Goal: Information Seeking & Learning: Learn about a topic

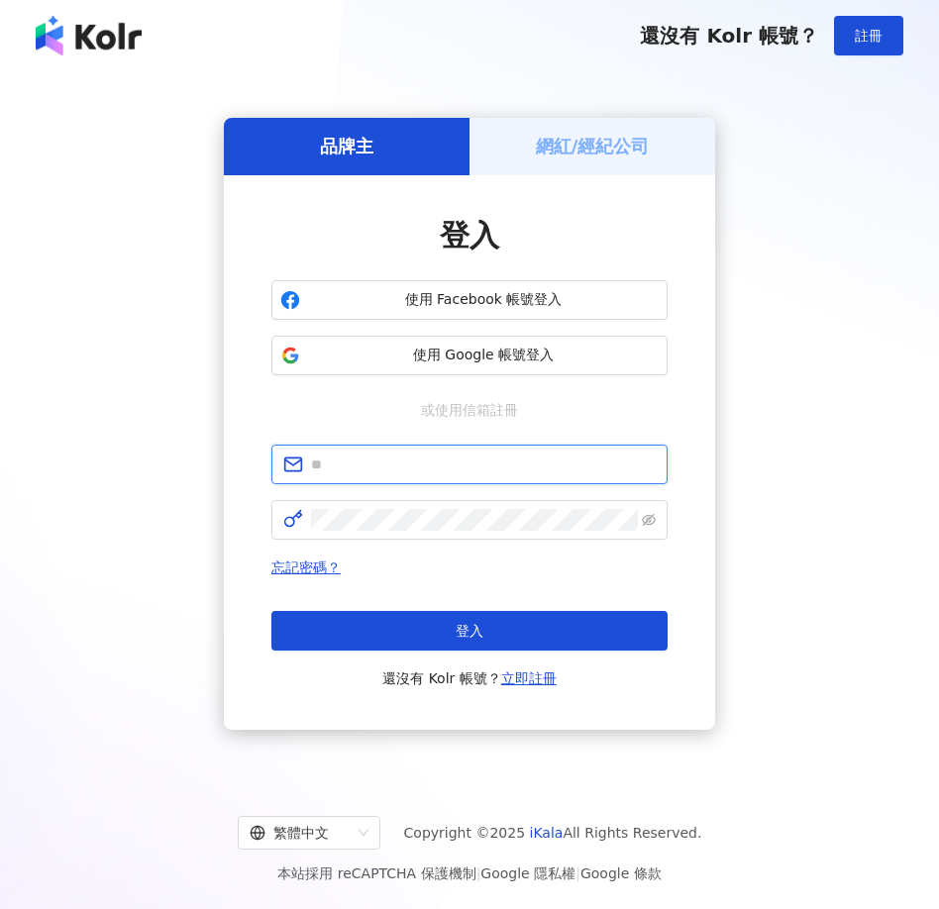
click at [360, 454] on input "text" at bounding box center [483, 465] width 345 height 22
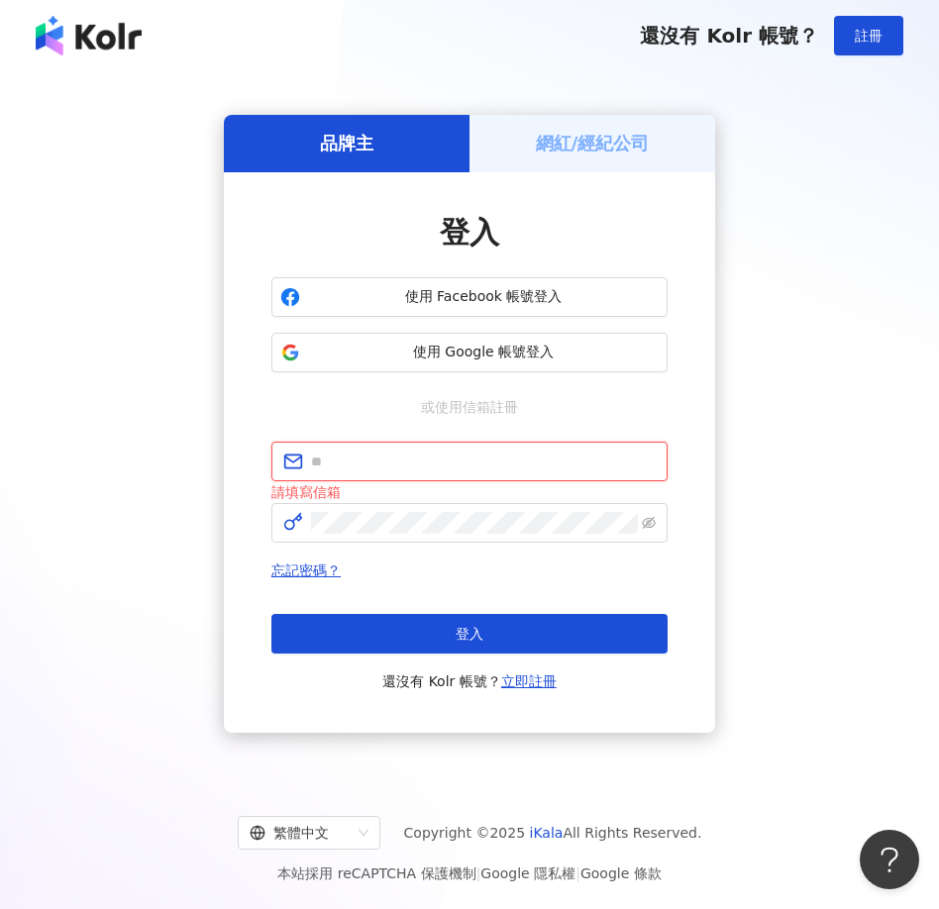
type input "**********"
click at [420, 659] on div "登入 還沒有 Kolr 帳號？ 立即註冊" at bounding box center [469, 653] width 396 height 79
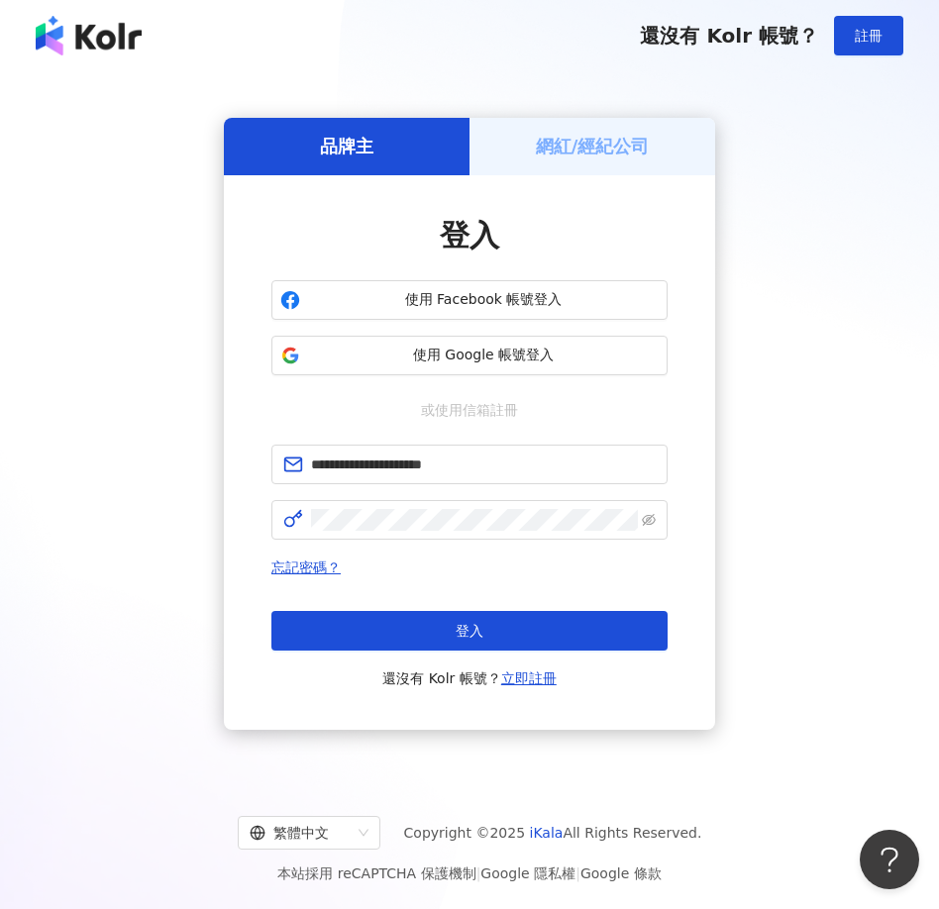
click at [420, 581] on div "忘記密碼？ 登入 還沒有 Kolr 帳號？ 立即註冊" at bounding box center [469, 623] width 396 height 135
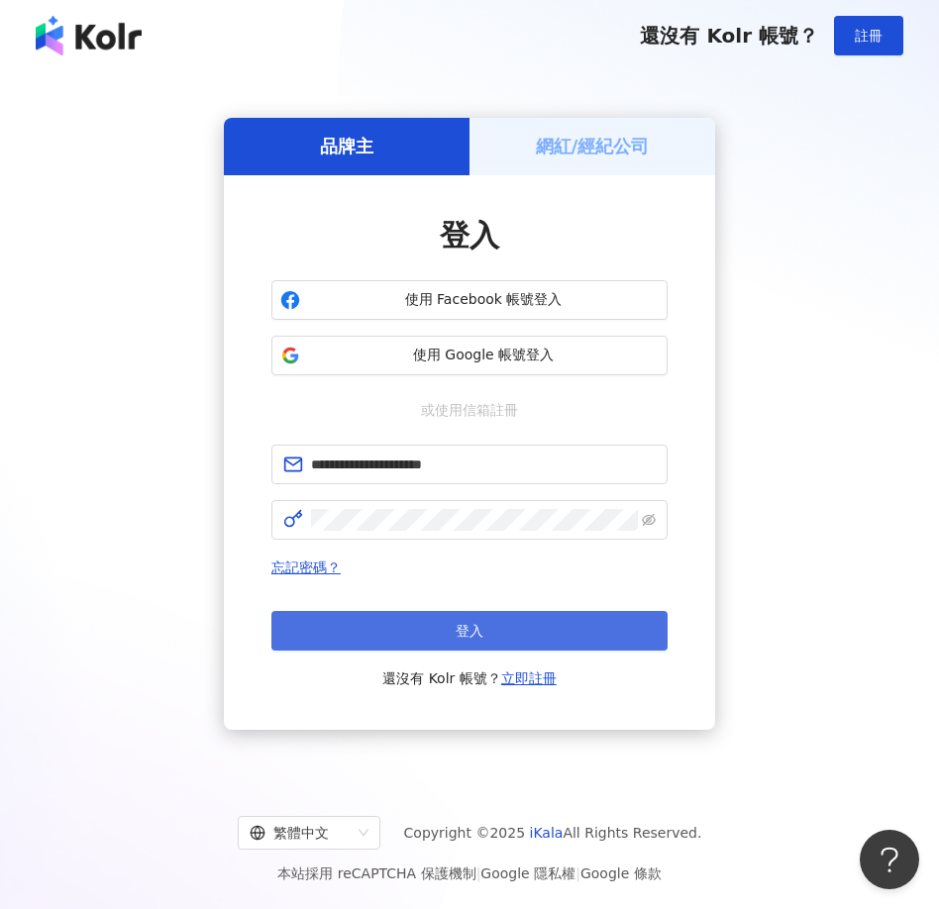
click at [407, 626] on button "登入" at bounding box center [469, 631] width 396 height 40
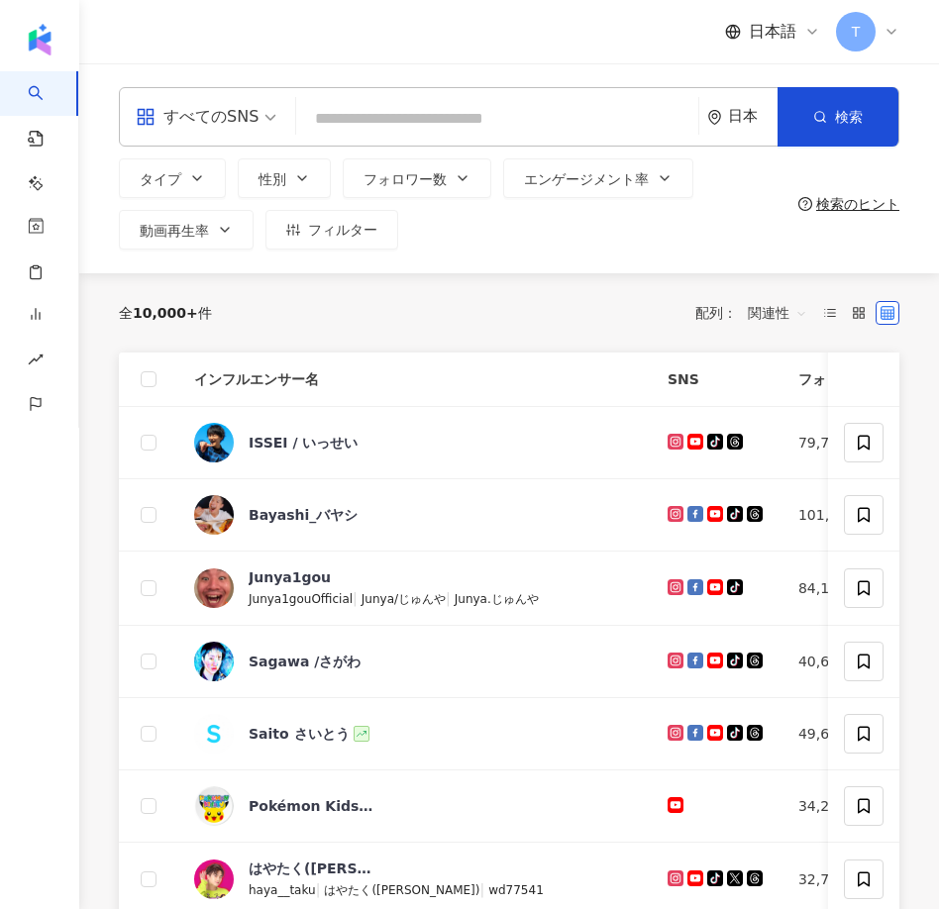
paste input "**********"
click at [854, 110] on span "検索" at bounding box center [849, 117] width 28 height 16
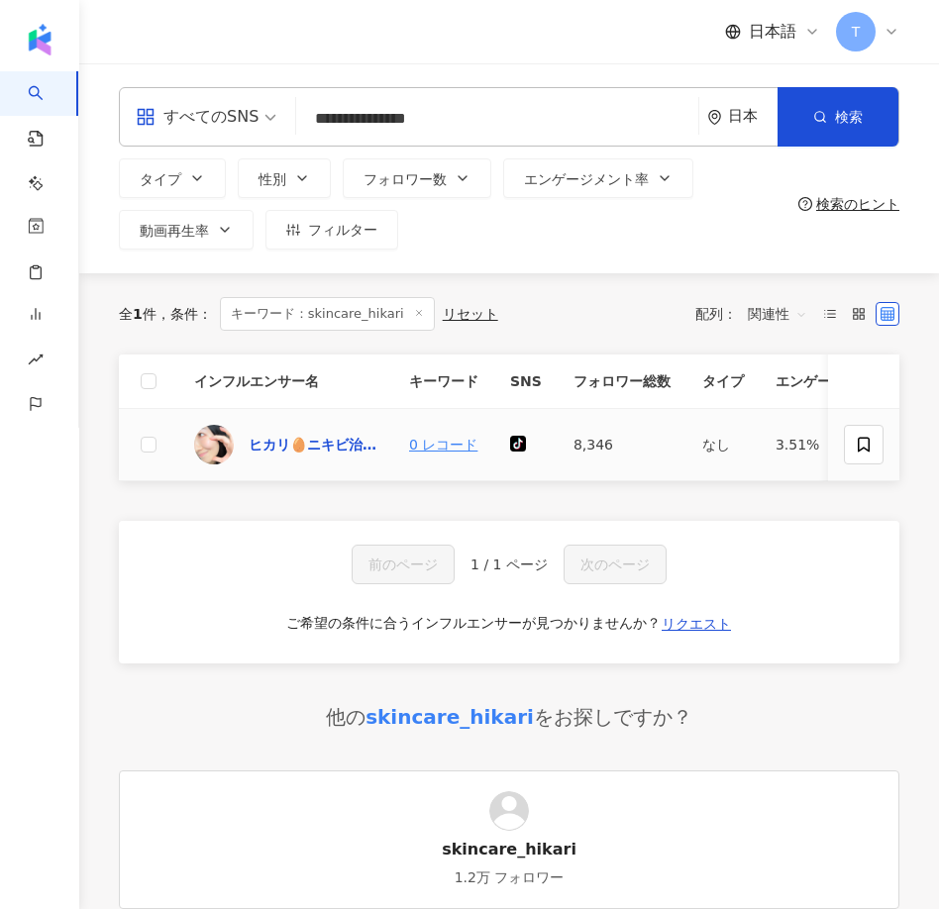
click at [297, 448] on div "ヒカリ🥚ニキビ治しのプロ" at bounding box center [313, 445] width 129 height 20
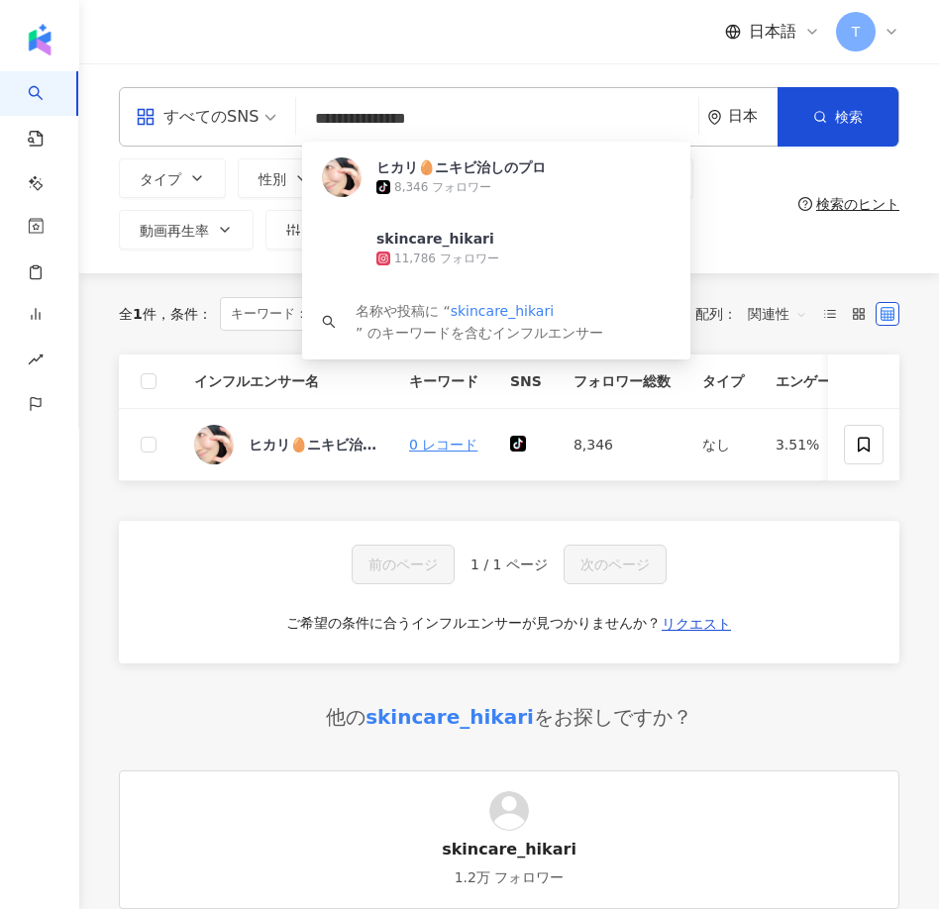
drag, startPoint x: 455, startPoint y: 129, endPoint x: 205, endPoint y: 117, distance: 249.9
click at [212, 122] on div "**********" at bounding box center [509, 116] width 780 height 59
paste input "search"
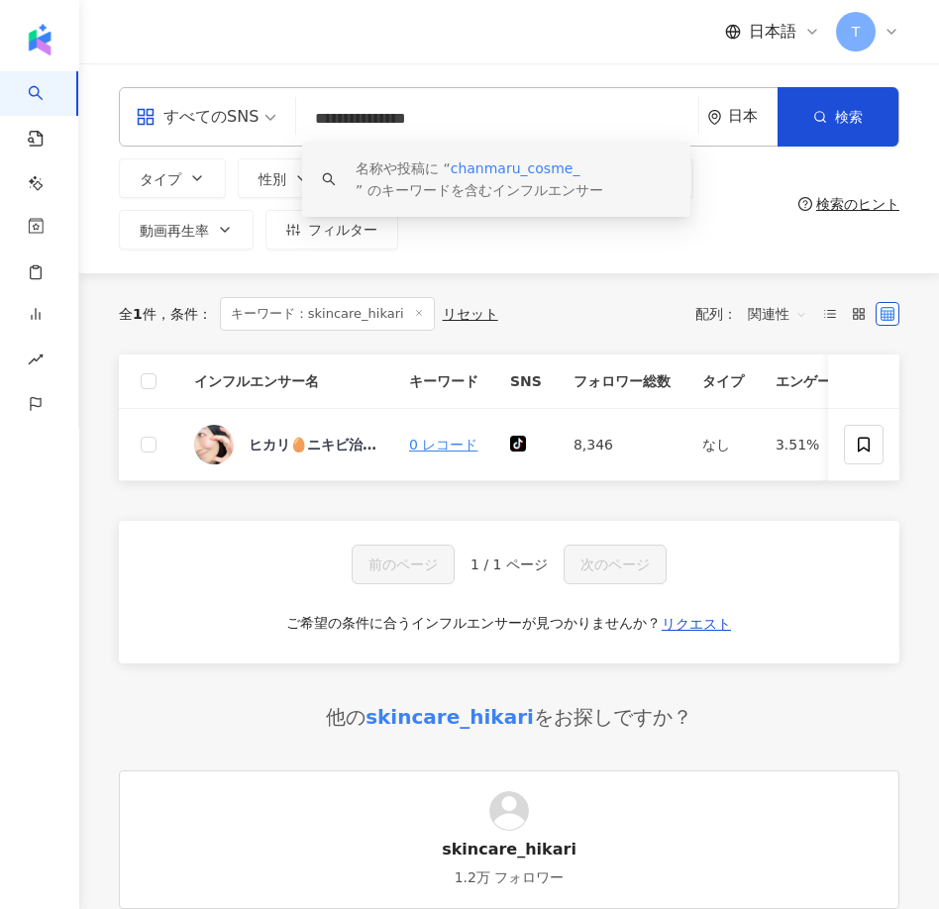
click at [477, 189] on div "名称や投稿に “ chanmaru_cosme_ ” のキーワードを含むインフルエンサー" at bounding box center [513, 179] width 315 height 44
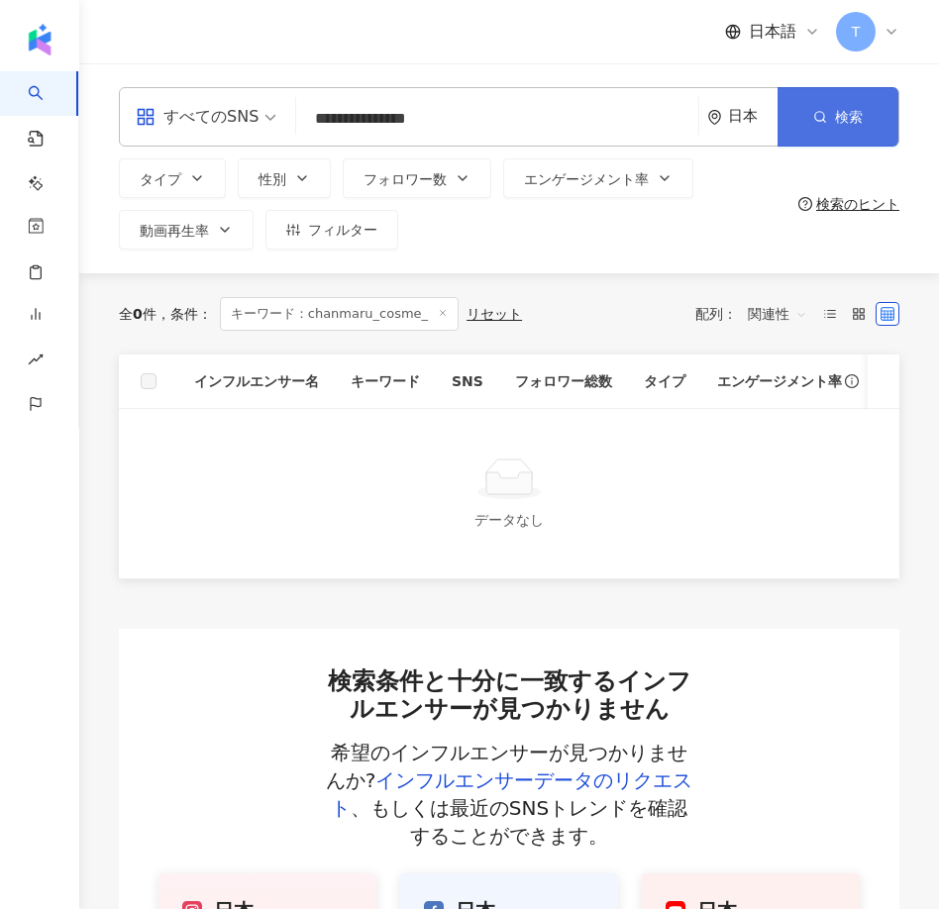
type input "**********"
click at [838, 138] on button "検索" at bounding box center [837, 116] width 121 height 59
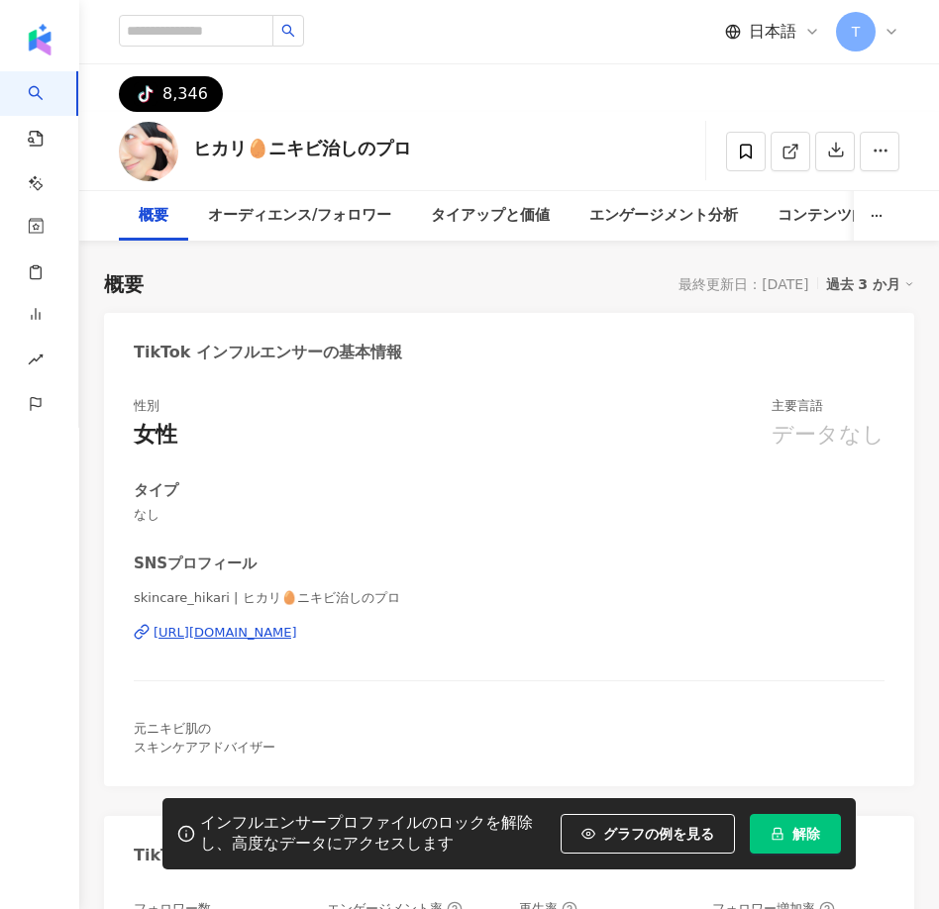
click at [161, 220] on div "概要" at bounding box center [154, 216] width 30 height 24
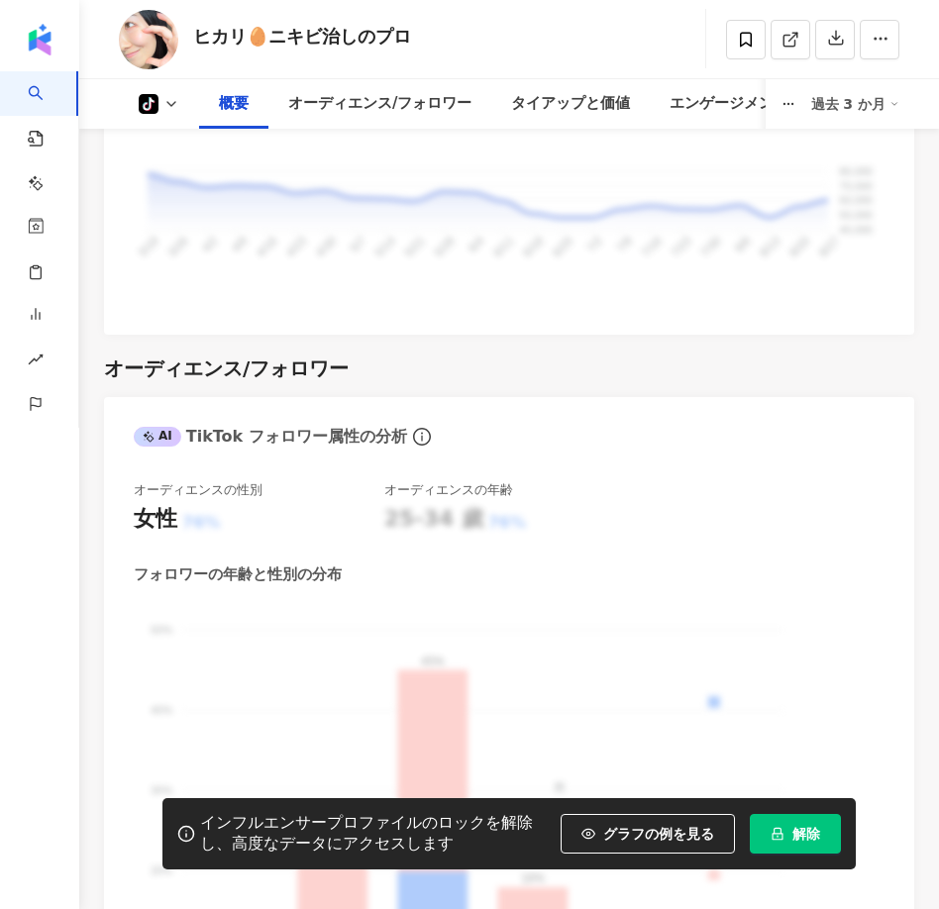
scroll to position [1197, 0]
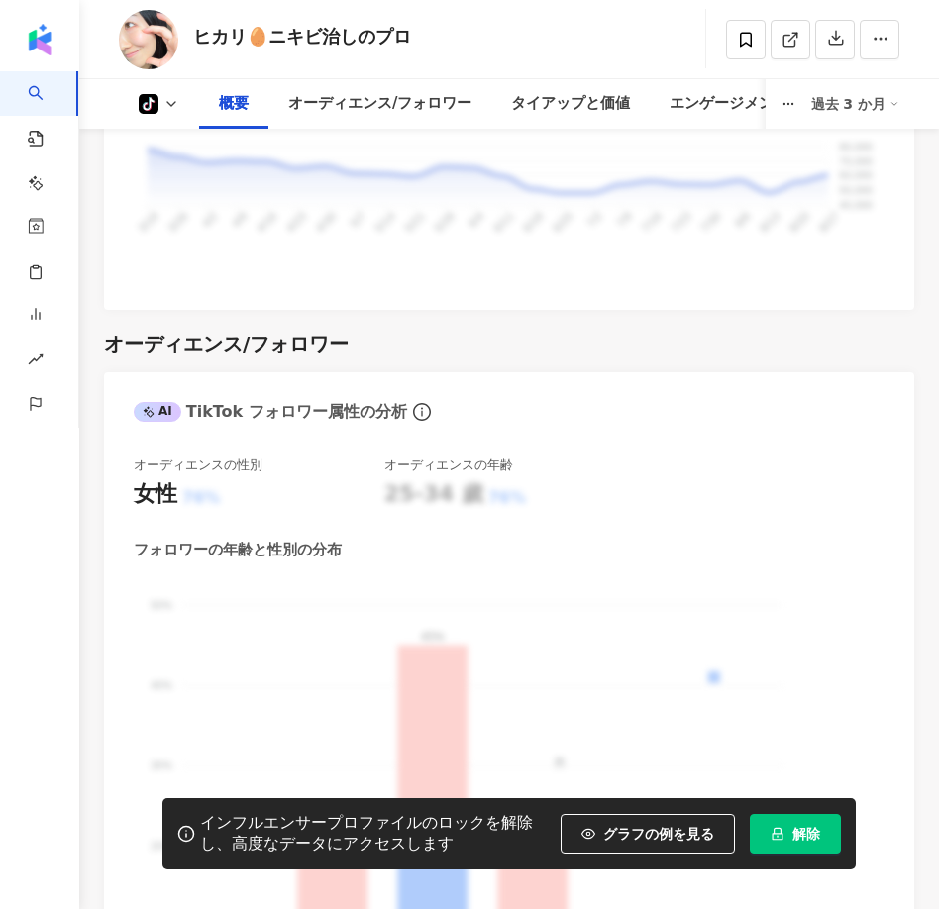
click at [169, 107] on icon at bounding box center [171, 104] width 16 height 16
click at [418, 217] on div "80,000 80,000 70,000 70,000 60,000 60,000 50,000 50,000 40,000 40,000 3/19 3/19…" at bounding box center [509, 198] width 751 height 163
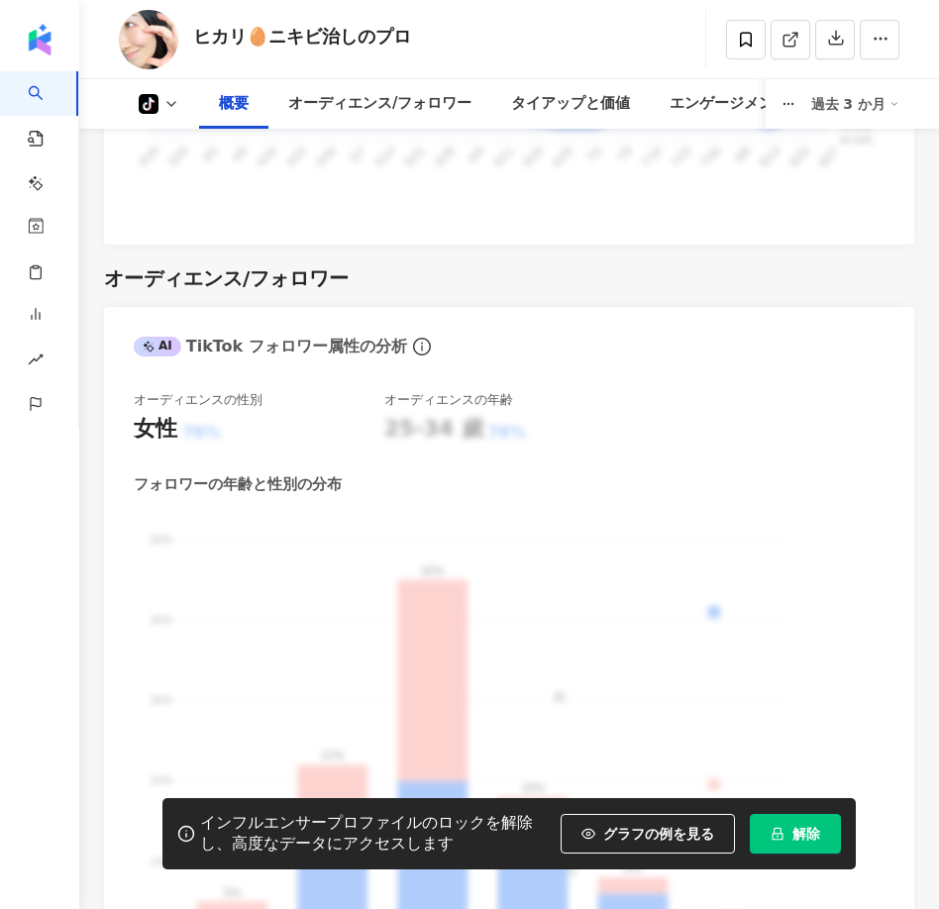
scroll to position [1052, 0]
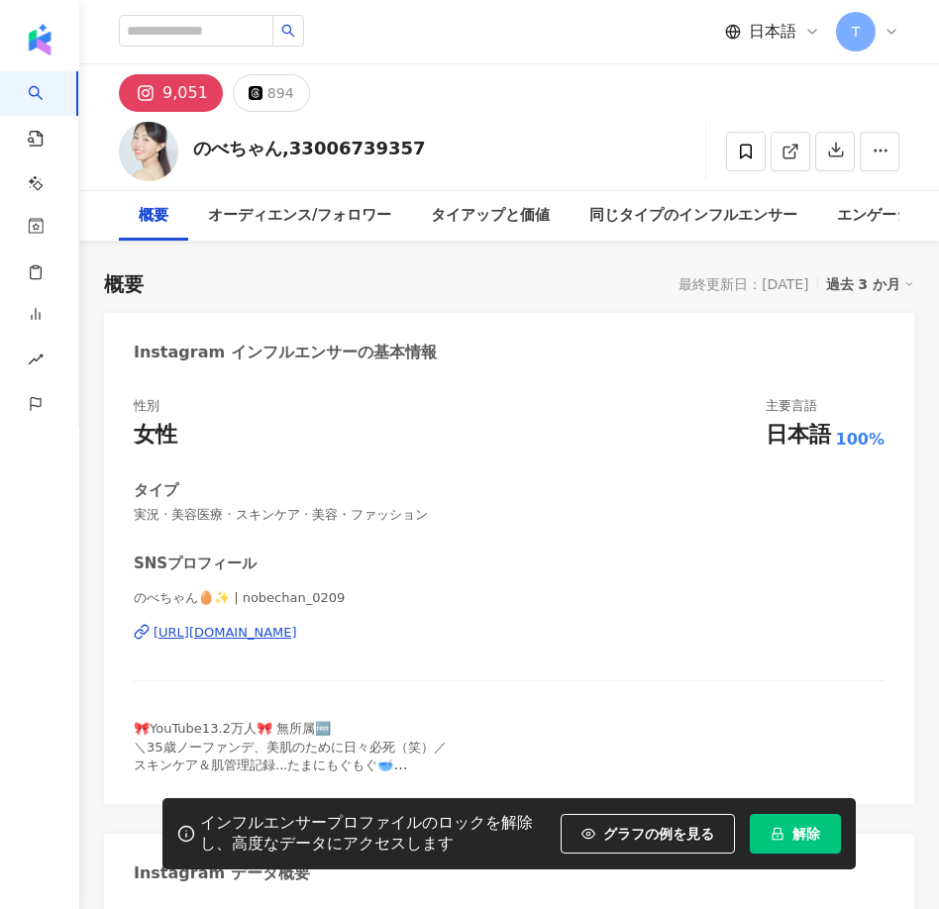
click at [808, 817] on button "解除" at bounding box center [795, 834] width 91 height 40
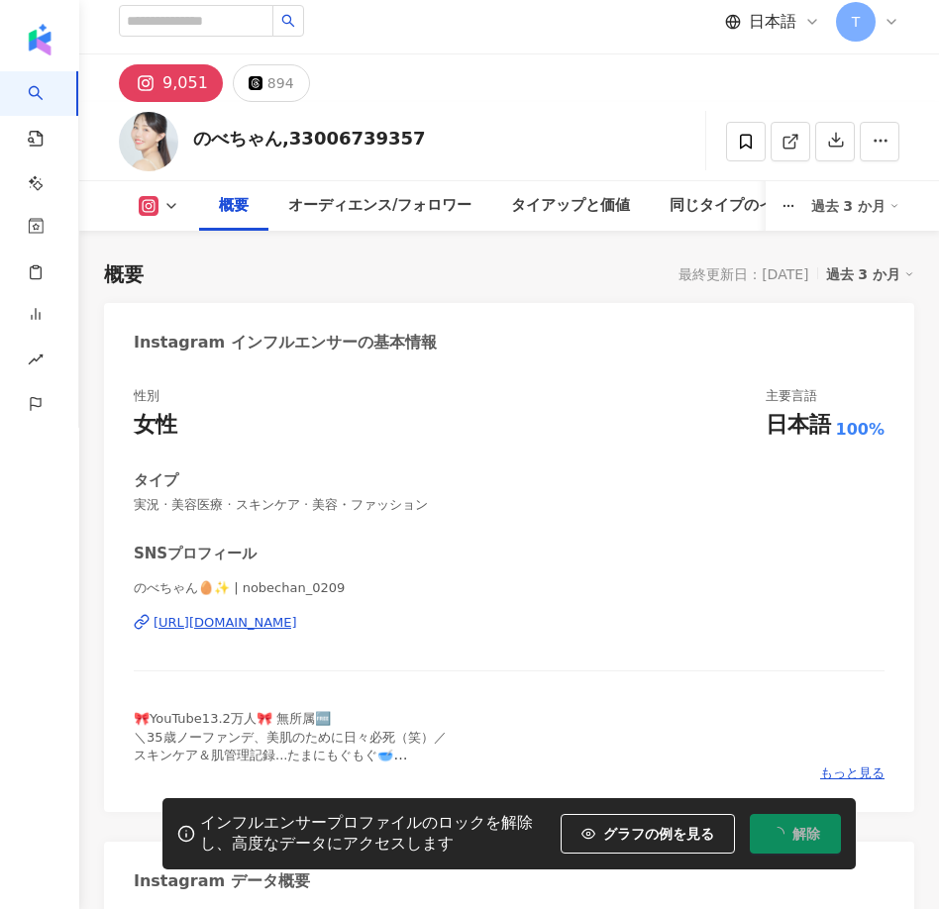
scroll to position [122, 0]
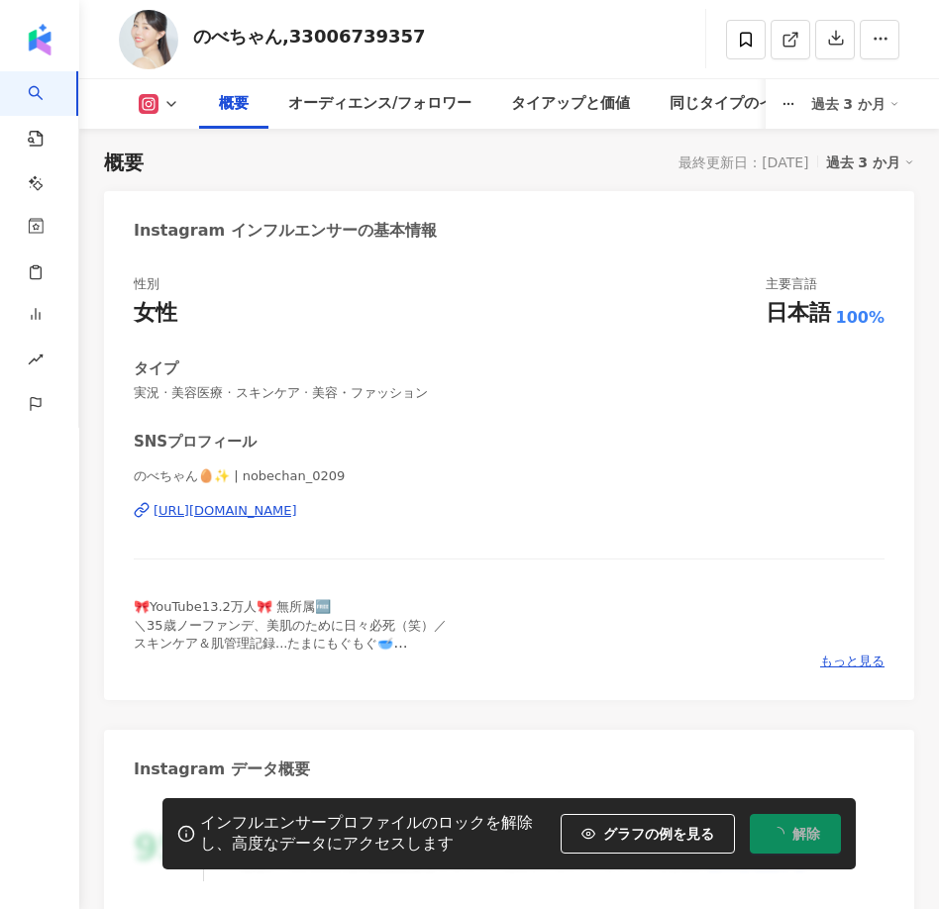
click at [505, 492] on div "のべちゃん🥚✨ | nobechan_0209 [URL][DOMAIN_NAME]" at bounding box center [509, 525] width 751 height 116
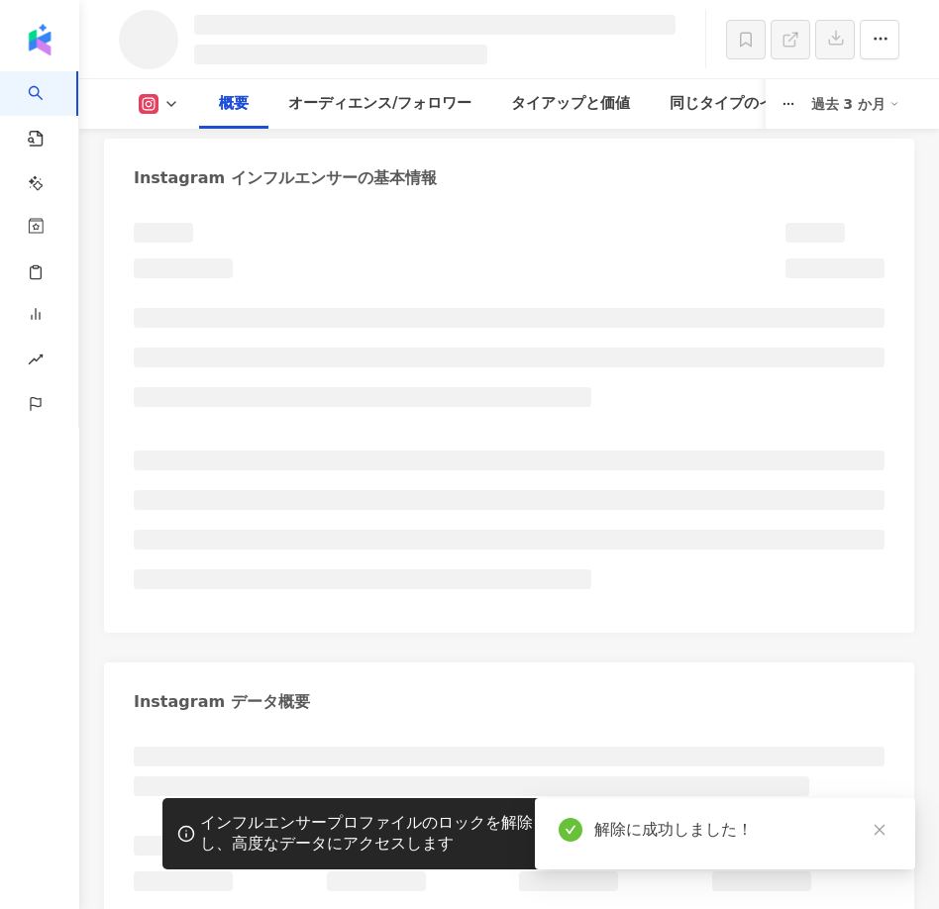
scroll to position [171, 0]
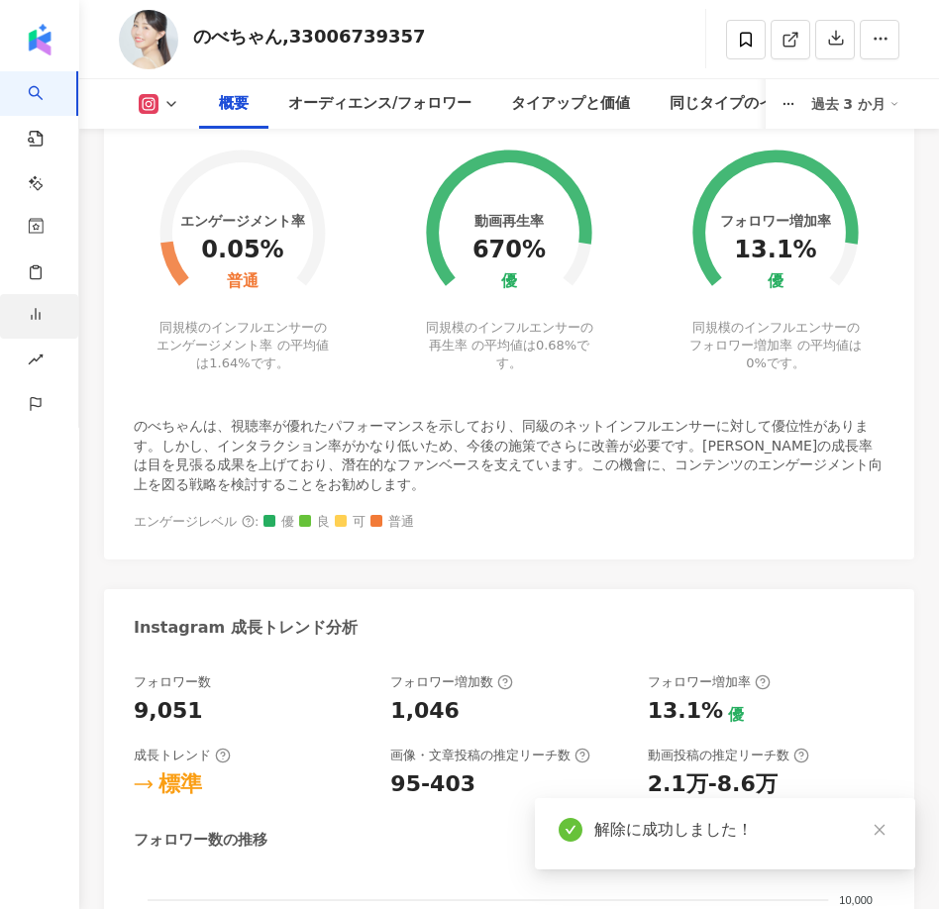
scroll to position [1175, 0]
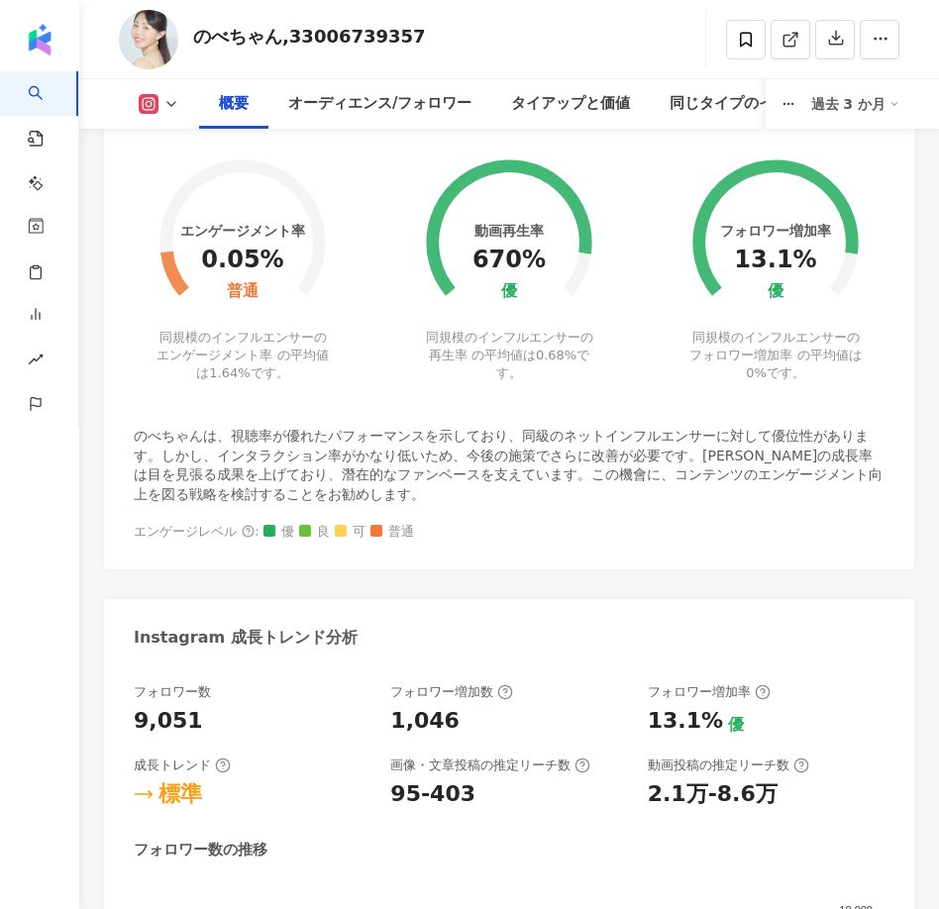
click at [476, 257] on div "670%" at bounding box center [508, 261] width 73 height 28
drag, startPoint x: 477, startPoint y: 257, endPoint x: 543, endPoint y: 264, distance: 65.8
click at [543, 264] on div "動画再生率 670% 優" at bounding box center [508, 261] width 73 height 77
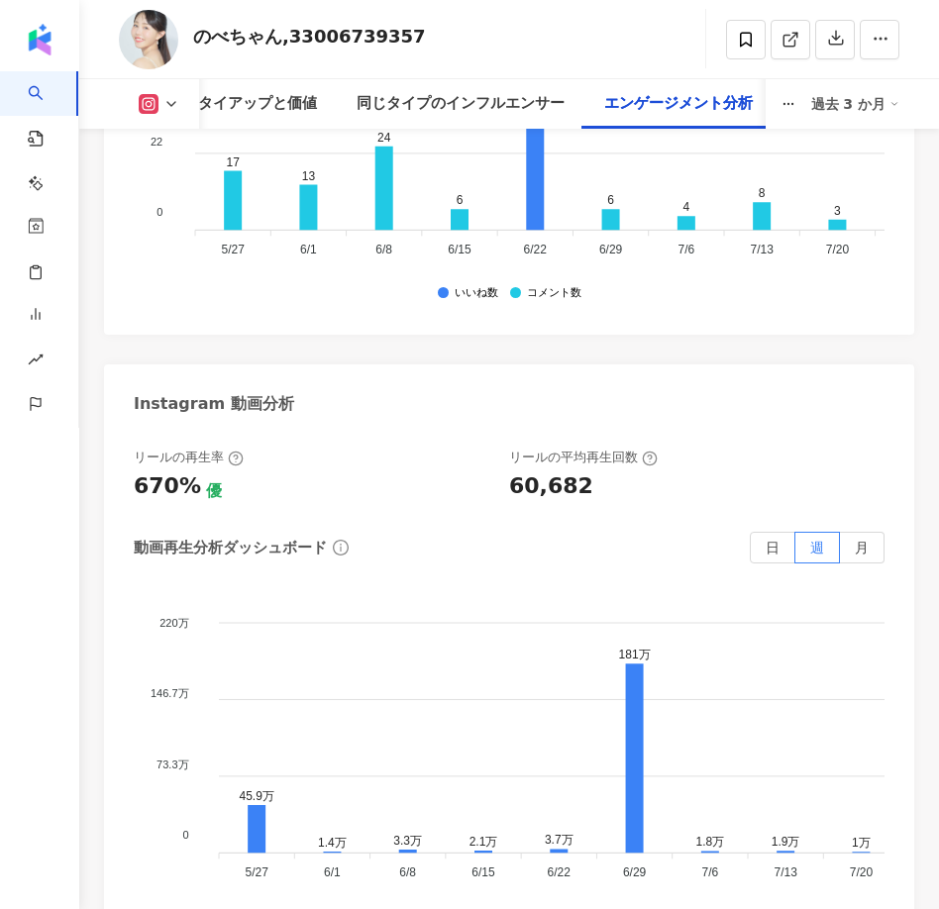
scroll to position [6872, 0]
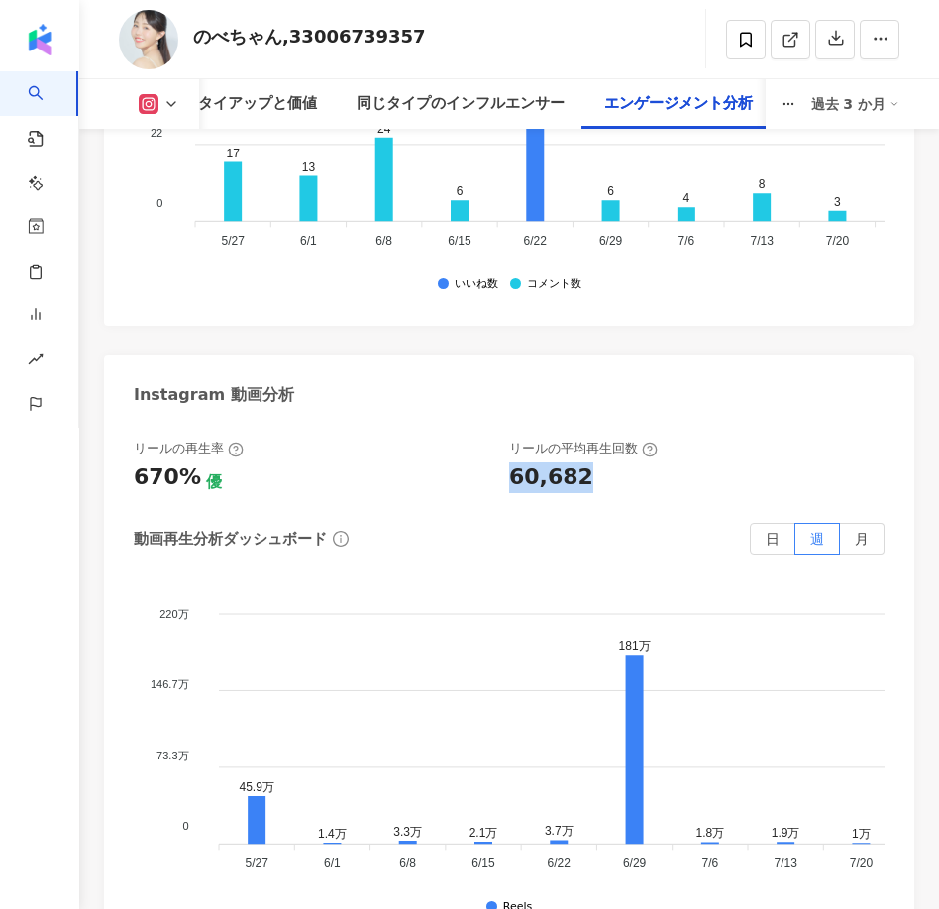
drag, startPoint x: 504, startPoint y: 463, endPoint x: 597, endPoint y: 463, distance: 93.1
click at [597, 463] on div "リールの再生率 670% 優 リールの平均再生回数 60,682" at bounding box center [499, 466] width 731 height 53
copy div "60,682"
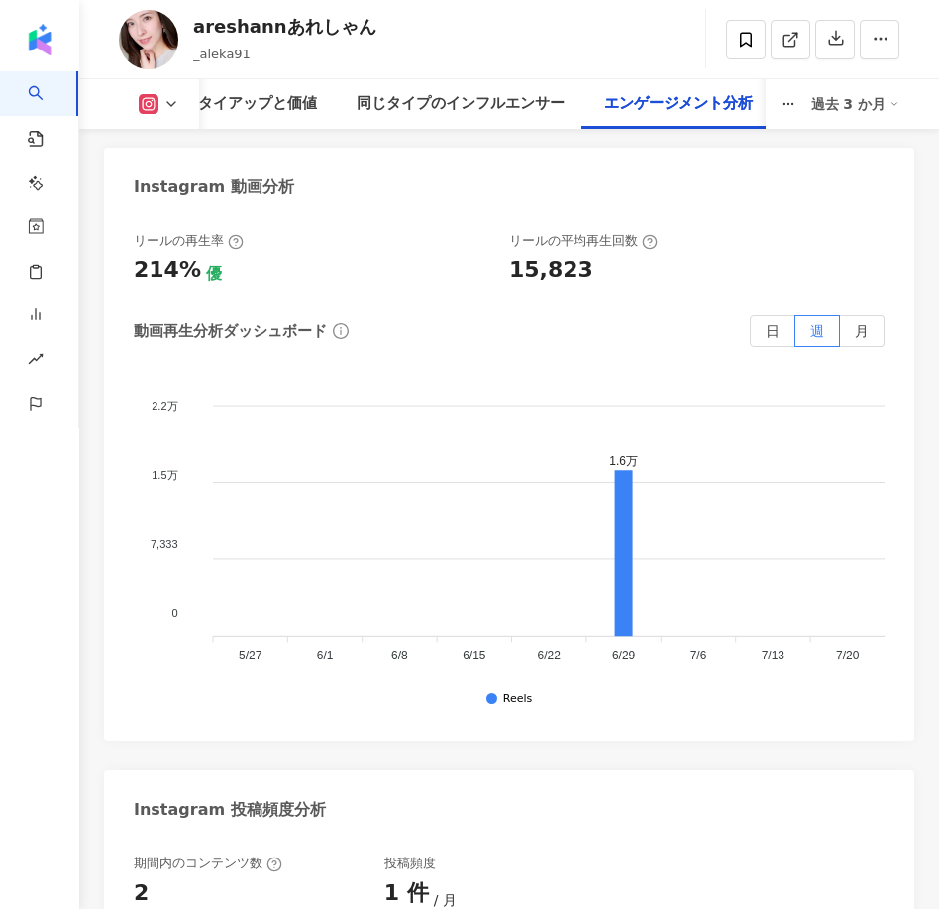
scroll to position [6730, 0]
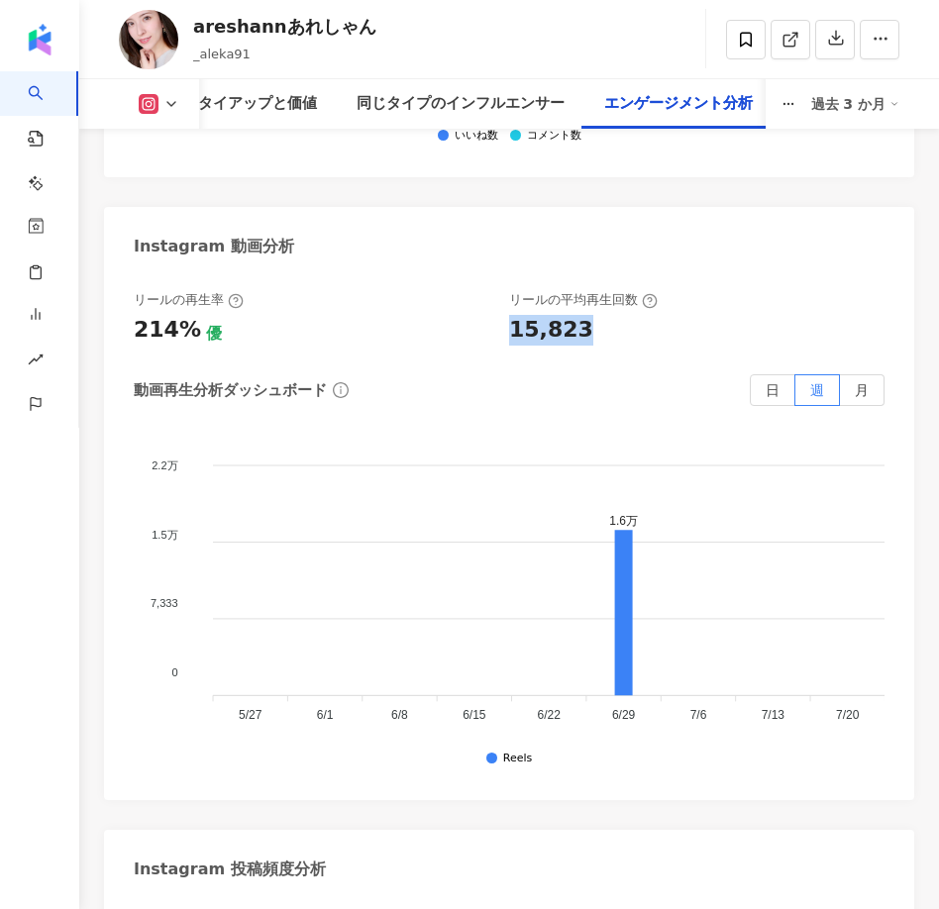
drag, startPoint x: 510, startPoint y: 313, endPoint x: 625, endPoint y: 313, distance: 114.9
click at [625, 315] on div "15,823" at bounding box center [687, 330] width 356 height 31
copy div "15,823"
click at [297, 41] on div "areshannあれしゃん _aleka91" at bounding box center [284, 39] width 183 height 50
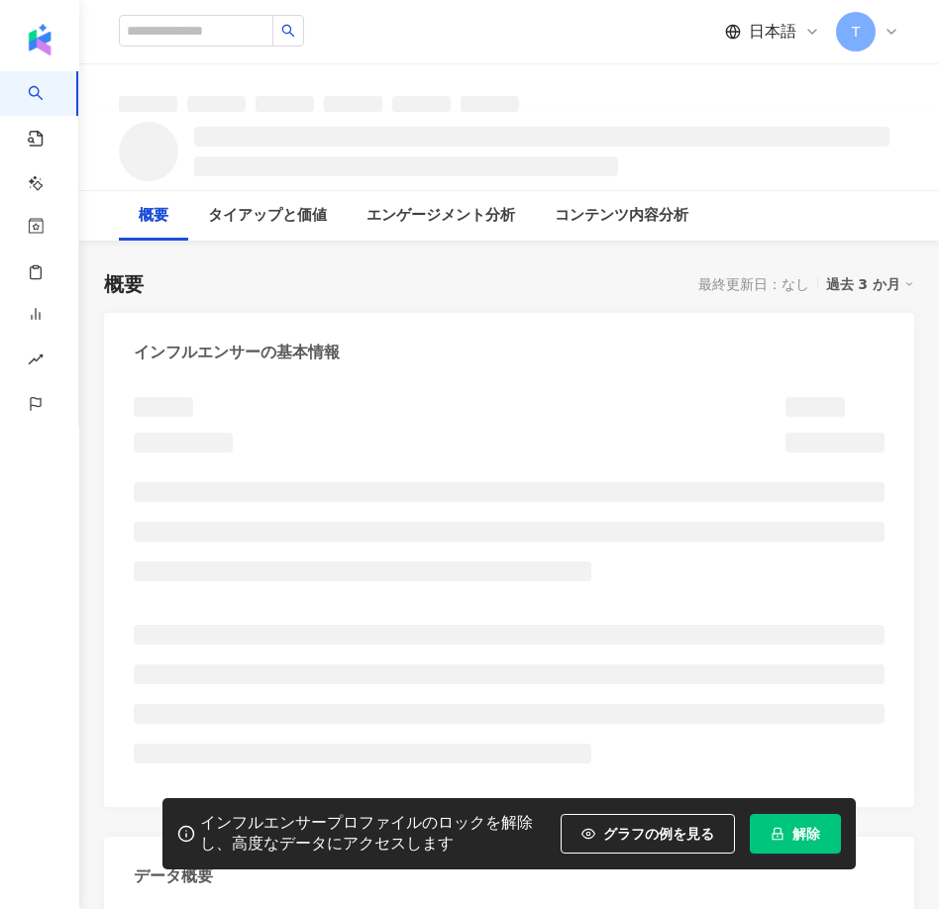
click at [787, 834] on button "解除" at bounding box center [795, 834] width 91 height 40
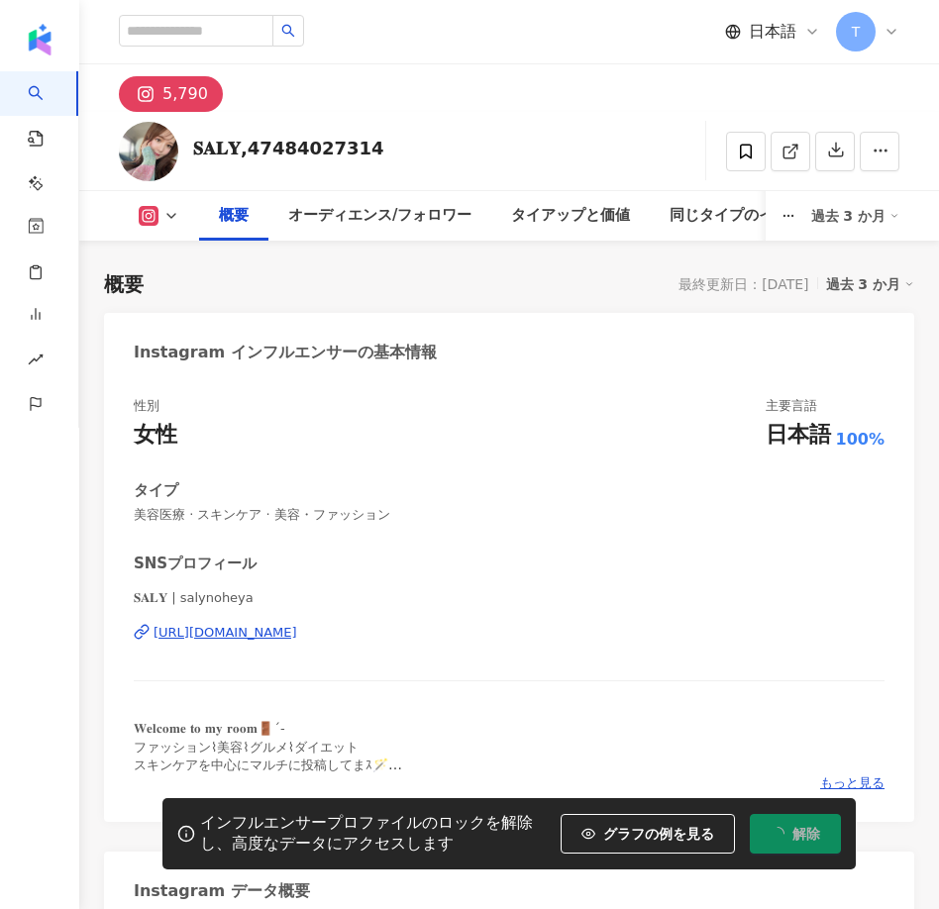
scroll to position [122, 0]
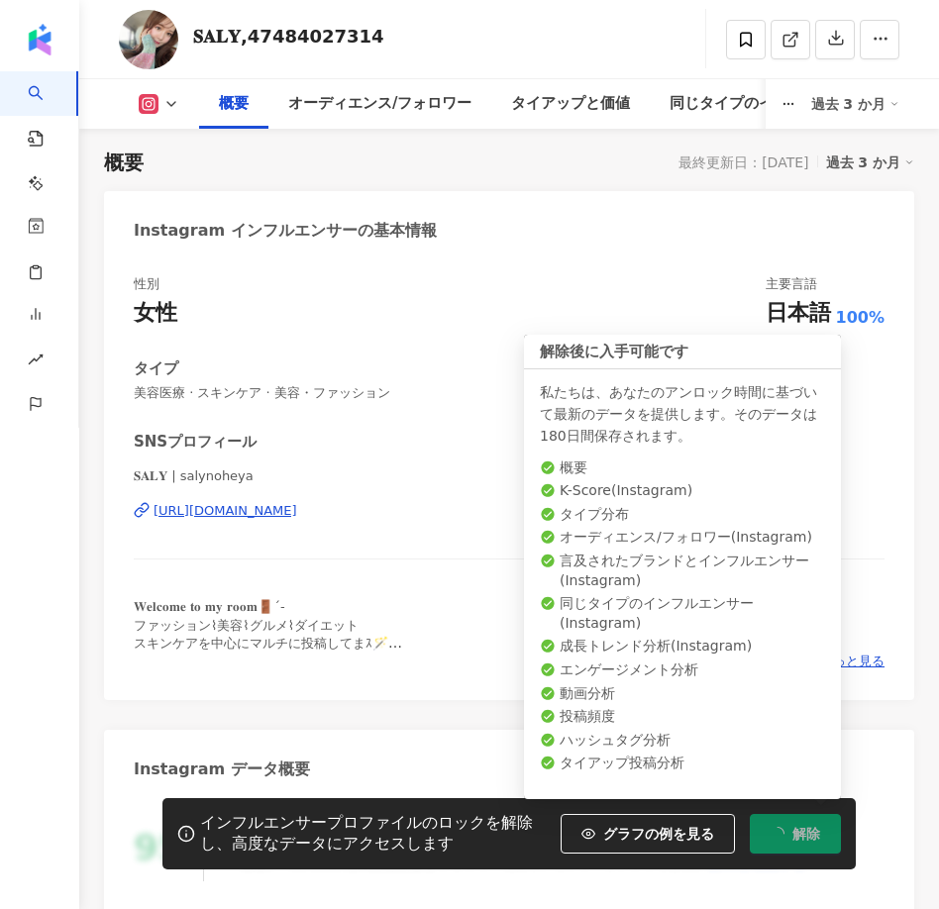
click at [471, 398] on span "美容医療 · スキンケア · 美容・ファッション" at bounding box center [509, 393] width 751 height 18
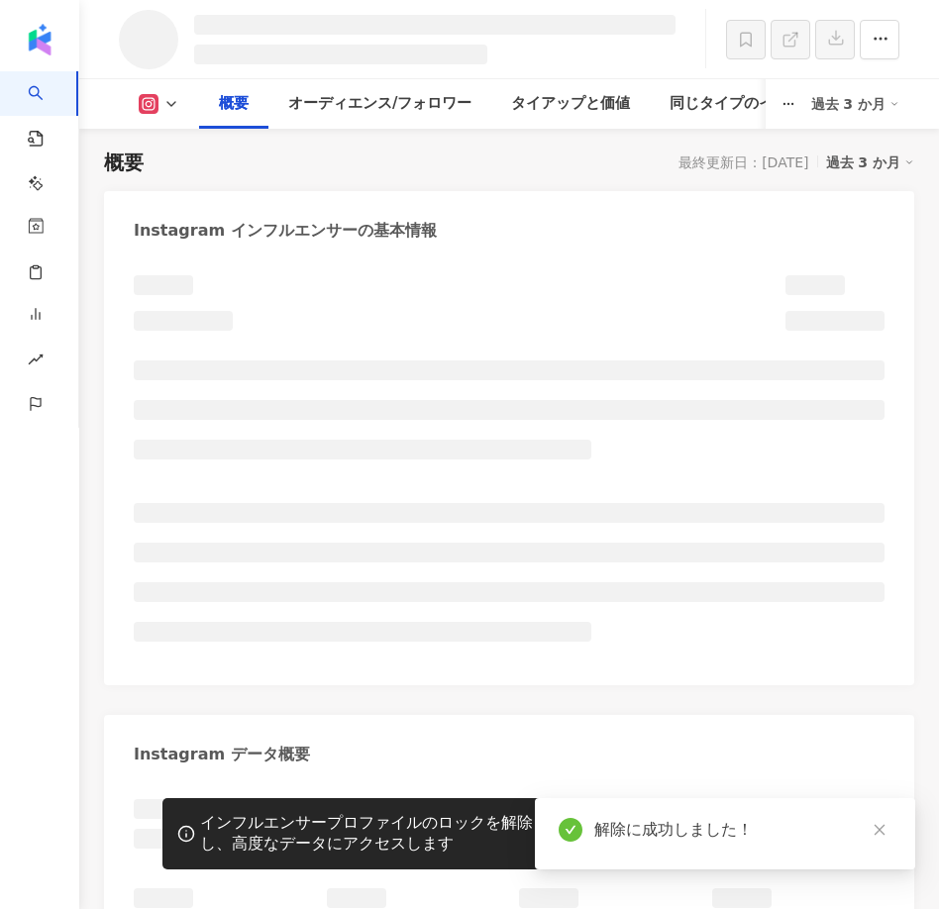
scroll to position [308, 0]
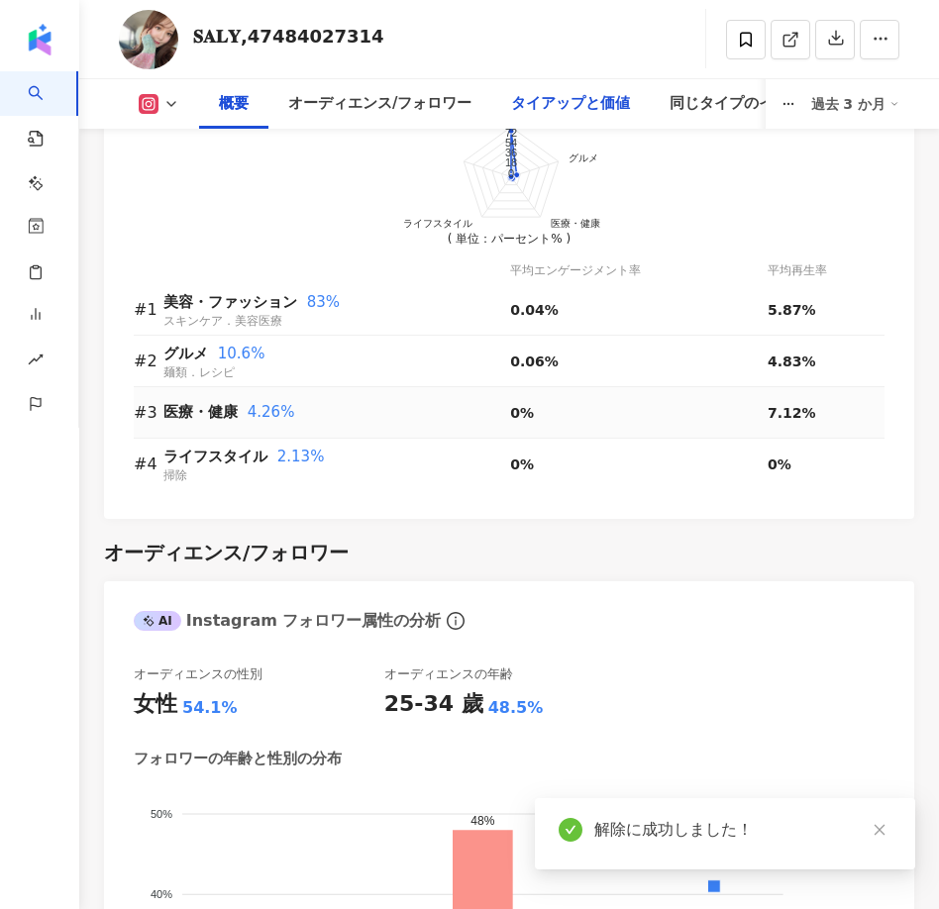
scroll to position [2311, 0]
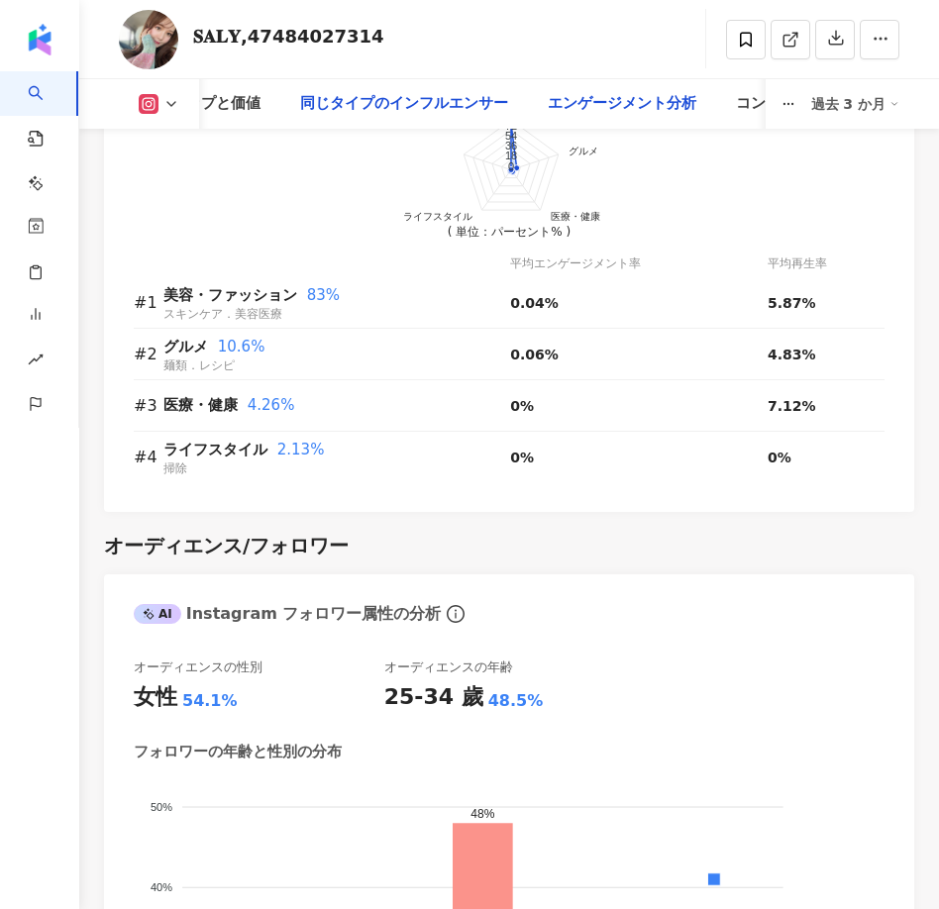
click at [672, 114] on div "エンゲージメント分析" at bounding box center [622, 104] width 149 height 24
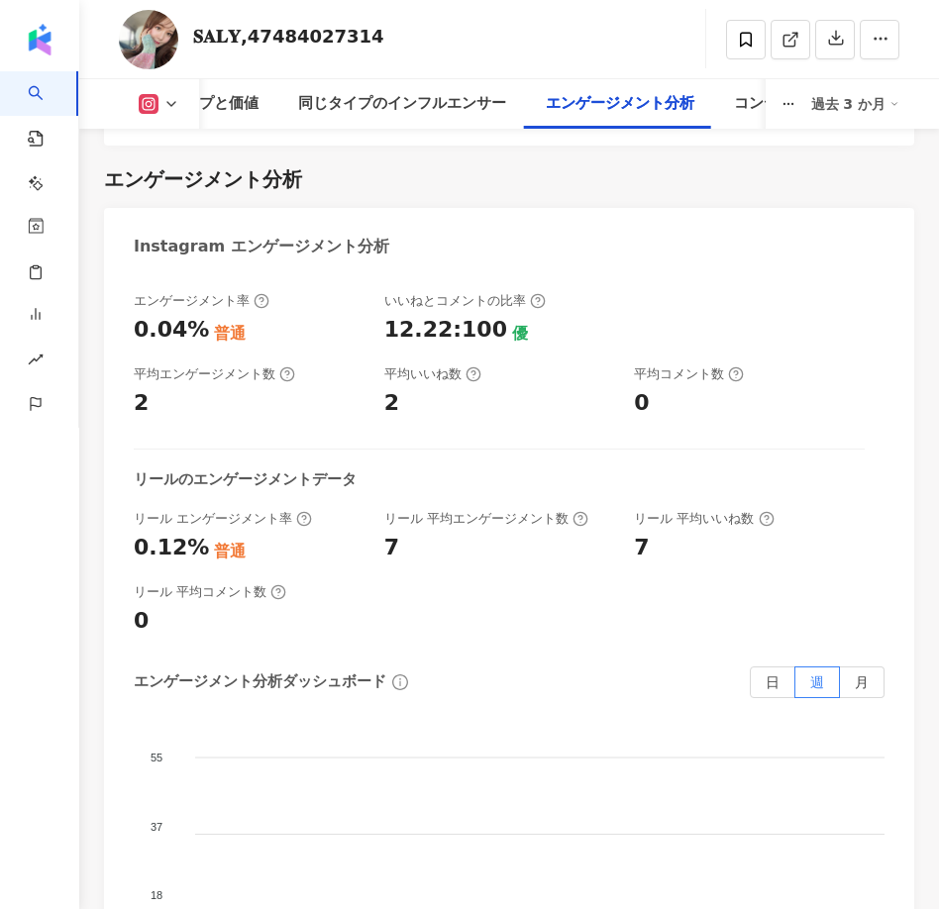
click at [306, 315] on div "0.04% 普通" at bounding box center [249, 330] width 231 height 31
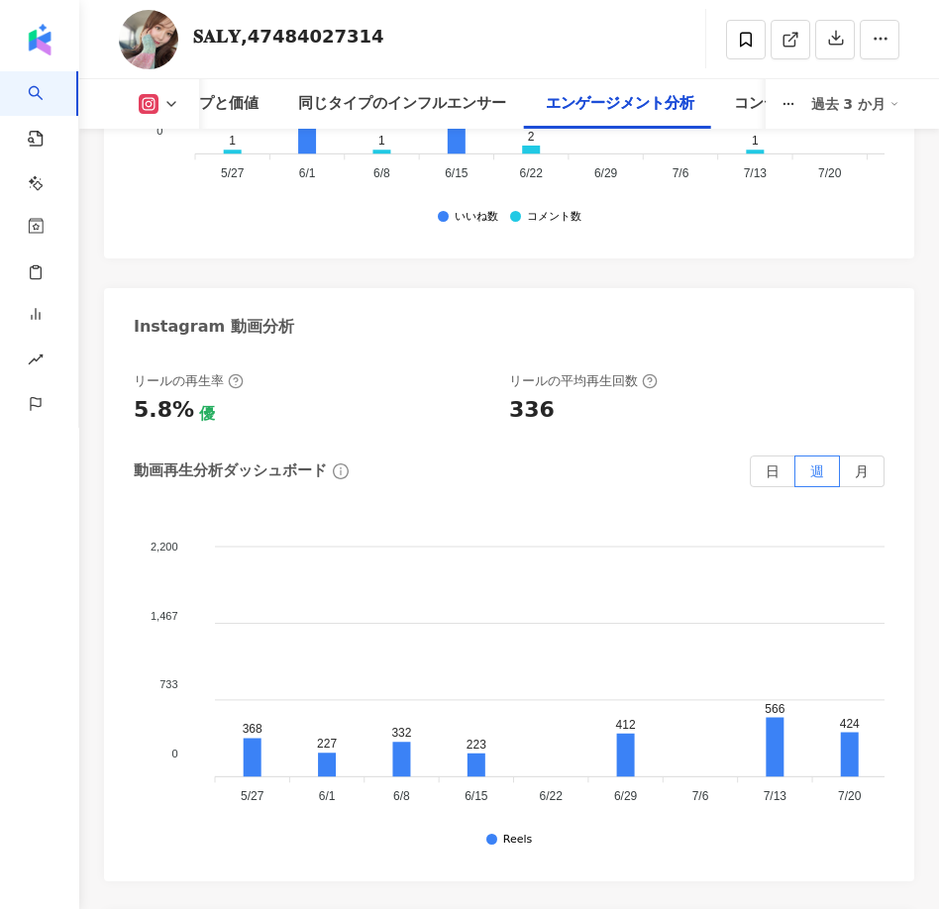
scroll to position [6889, 0]
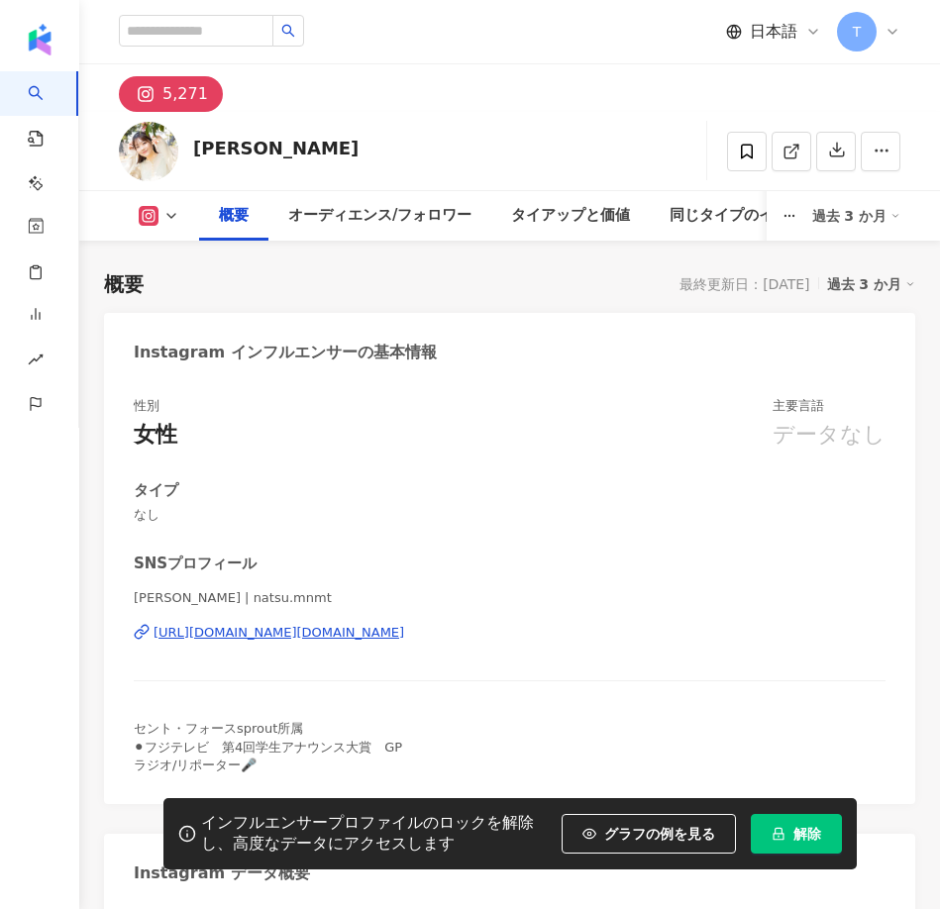
scroll to position [1180, 0]
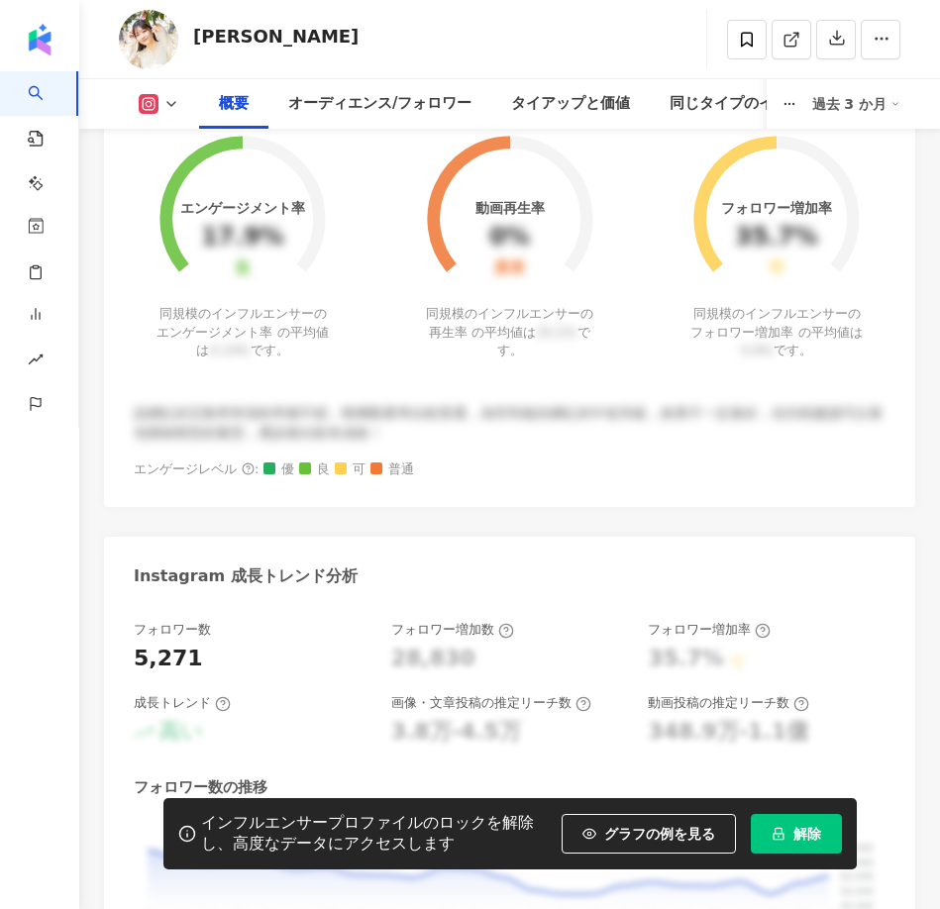
click at [825, 822] on button "解除" at bounding box center [796, 834] width 91 height 40
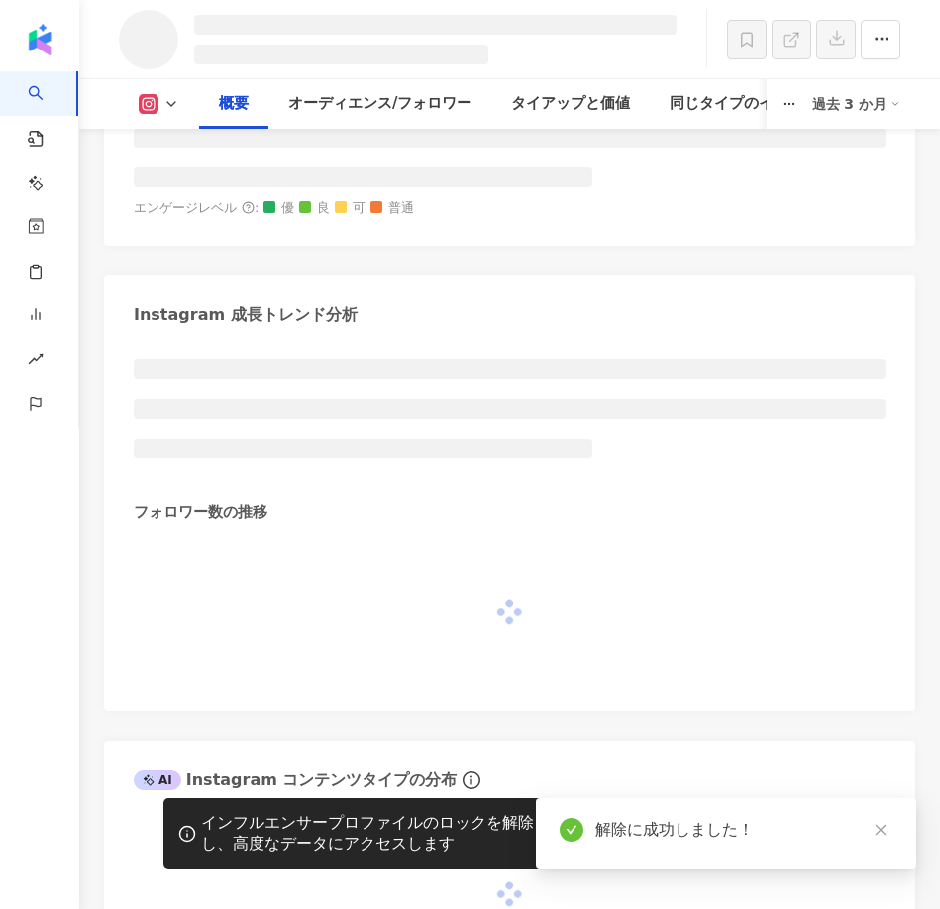
scroll to position [1508, 0]
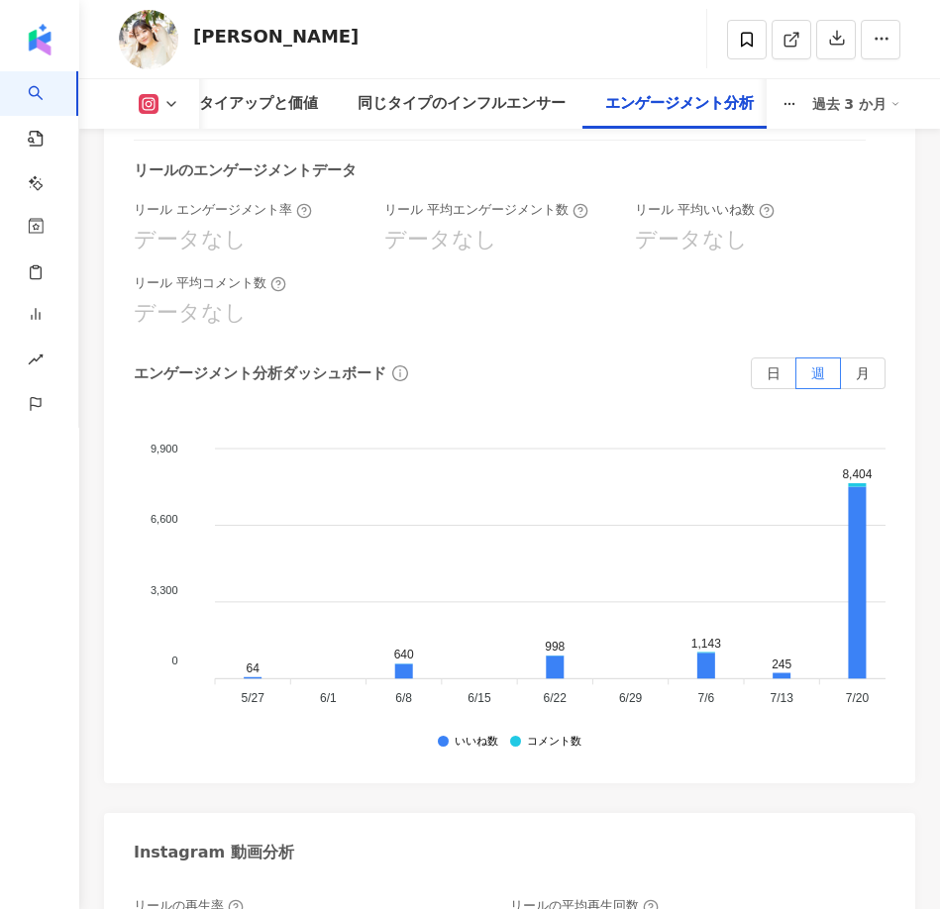
scroll to position [5346, 0]
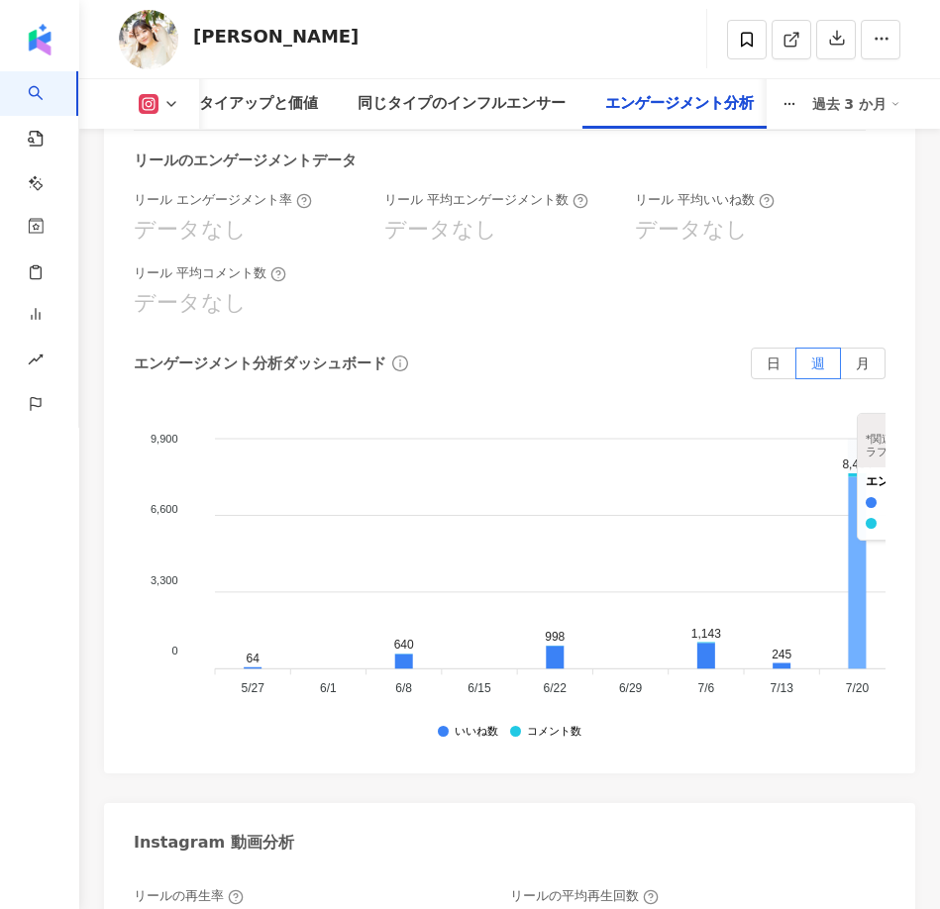
click at [856, 531] on icon at bounding box center [857, 573] width 18 height 192
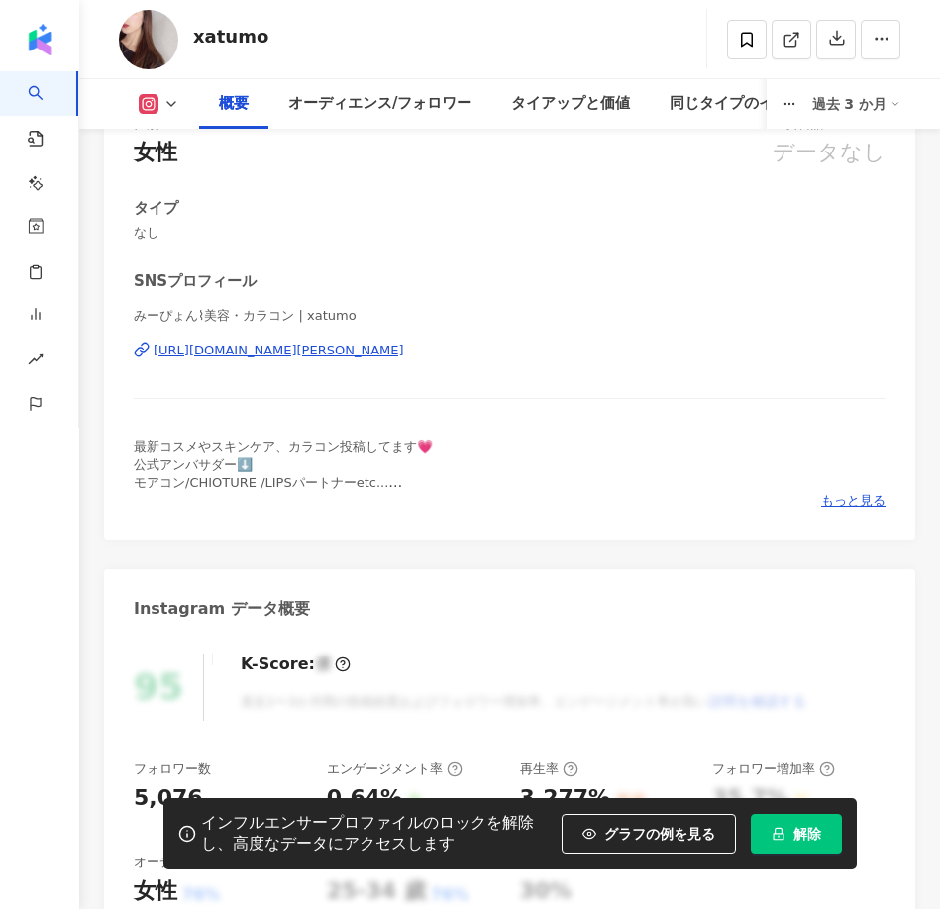
scroll to position [283, 0]
click at [787, 843] on button "解除" at bounding box center [796, 834] width 91 height 40
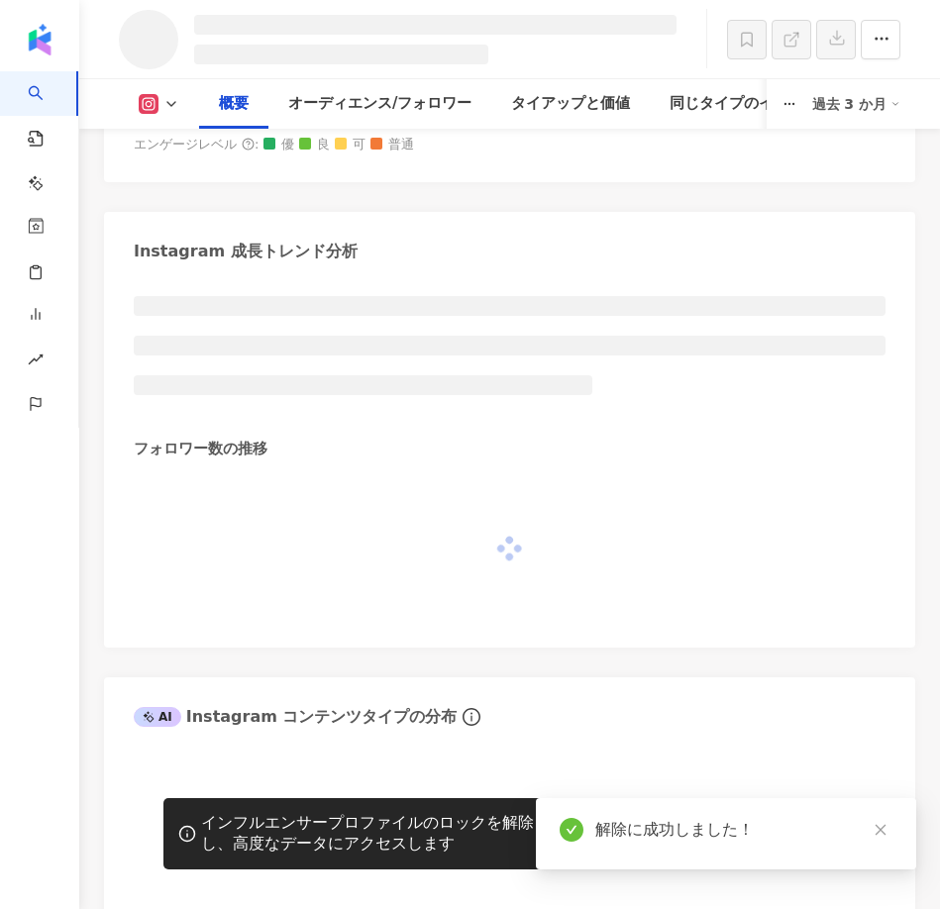
scroll to position [1491, 0]
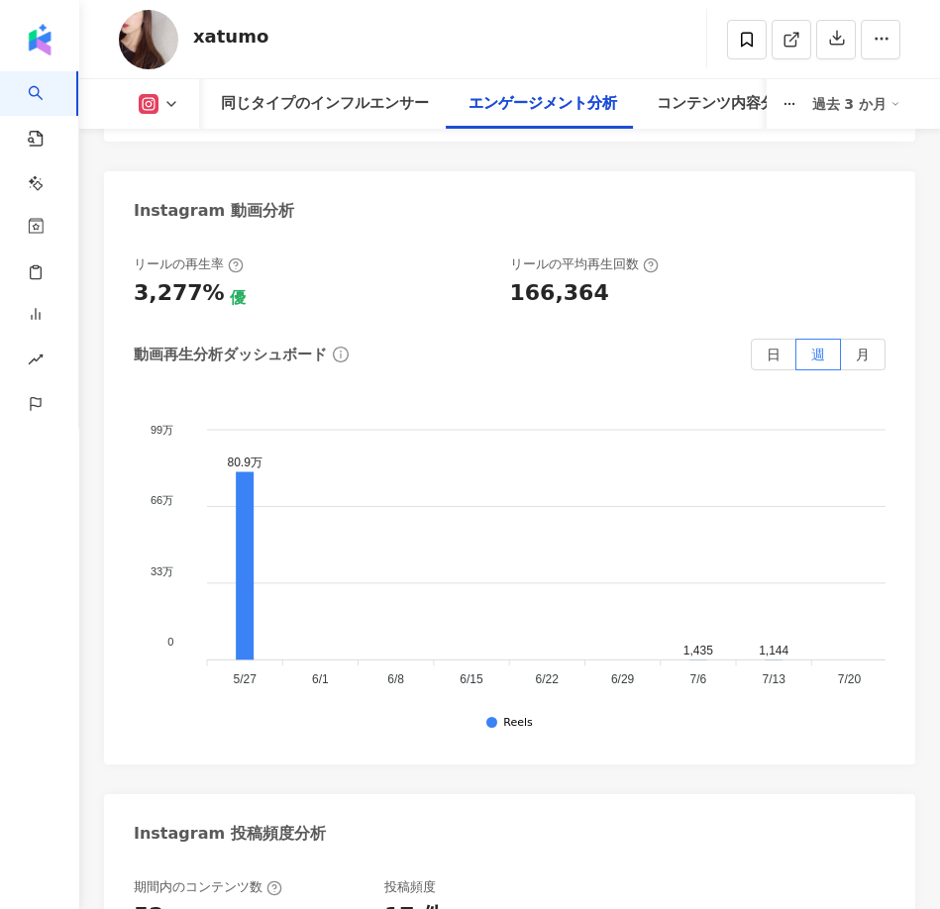
scroll to position [6705, 0]
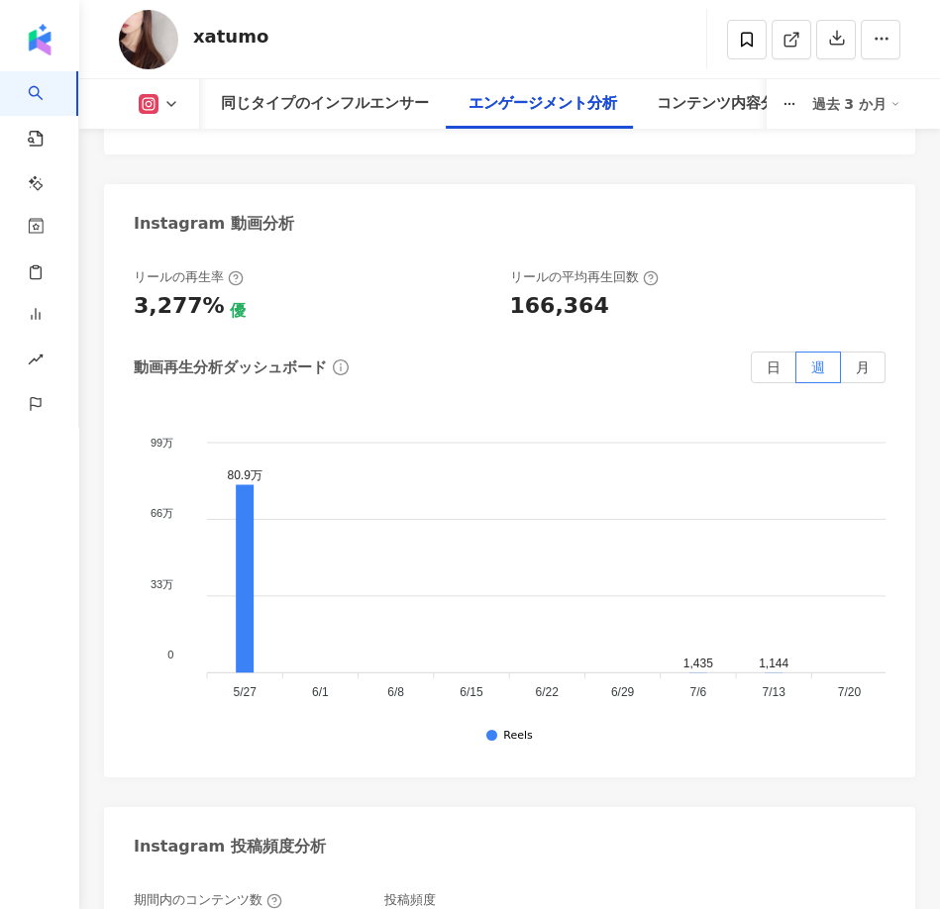
click at [109, 326] on div "リールの再生率 3,277% 優 リールの平均再生回数 166,364 動画再生分析ダッシュボード 日 週 月 99万 99万 66万 66万 33万 33万…" at bounding box center [509, 513] width 811 height 529
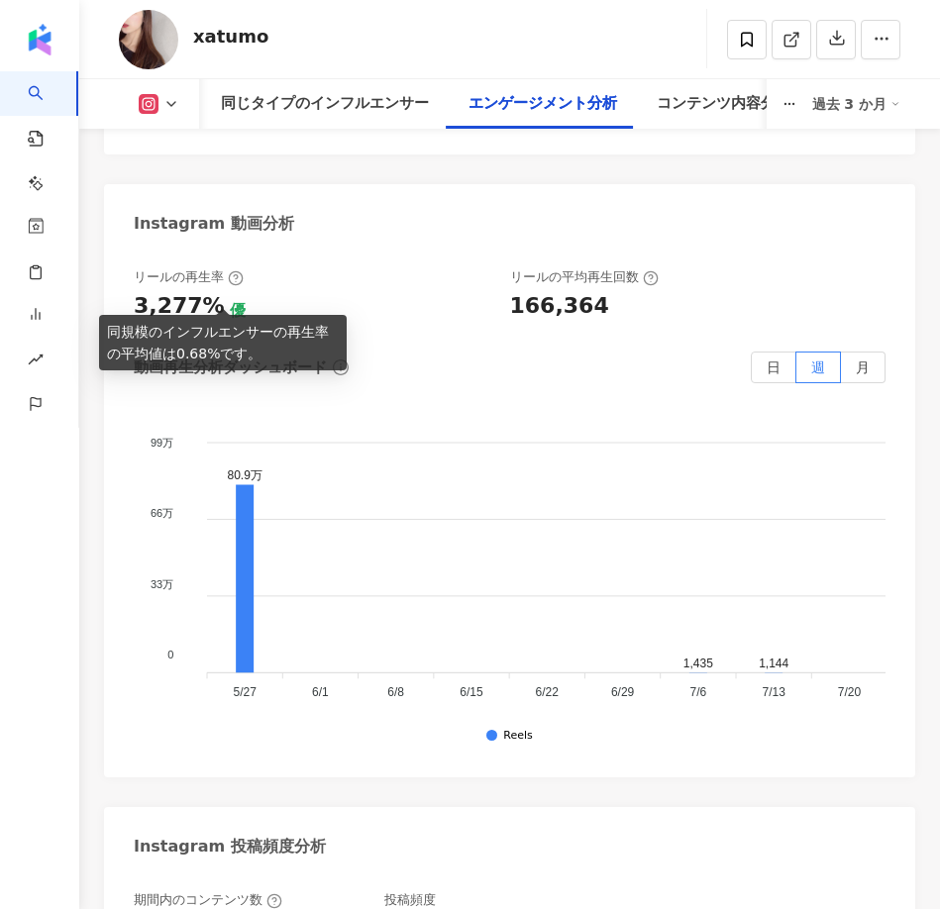
drag, startPoint x: 140, startPoint y: 286, endPoint x: 219, endPoint y: 287, distance: 79.2
click at [219, 291] on div "3,277% 優" at bounding box center [312, 306] width 357 height 31
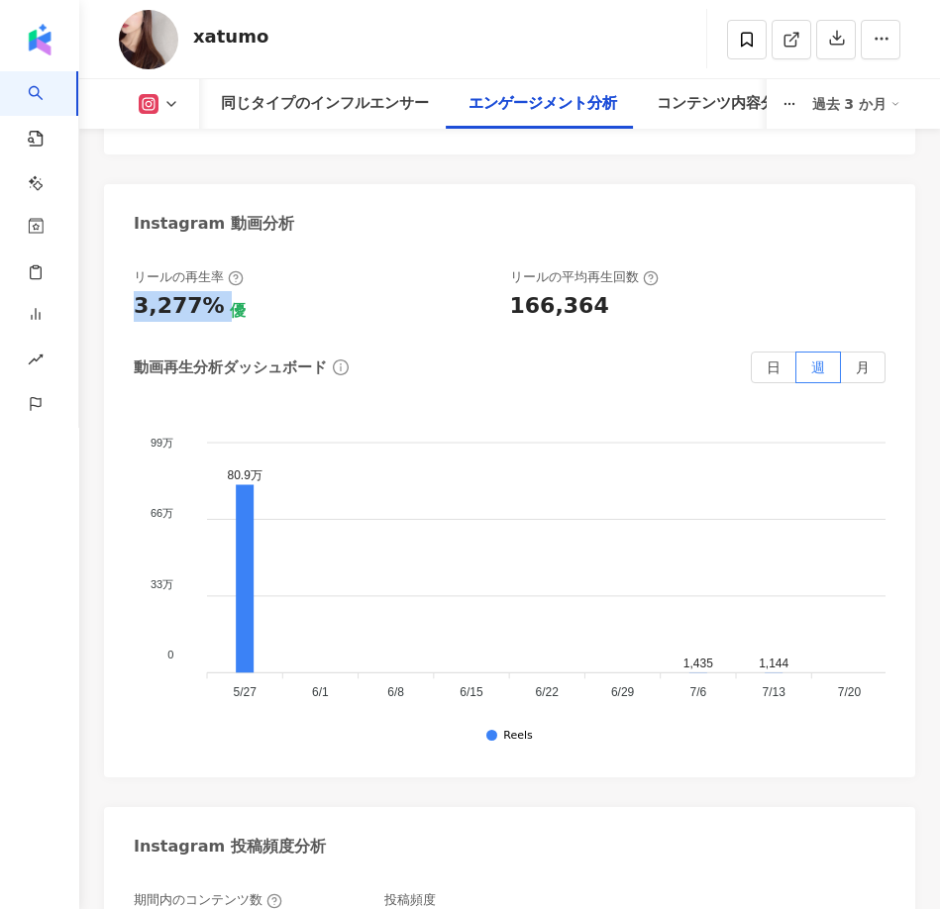
drag, startPoint x: 219, startPoint y: 287, endPoint x: 140, endPoint y: 287, distance: 79.2
click at [140, 291] on div "3,277% 優" at bounding box center [312, 306] width 357 height 31
copy div "3,277%"
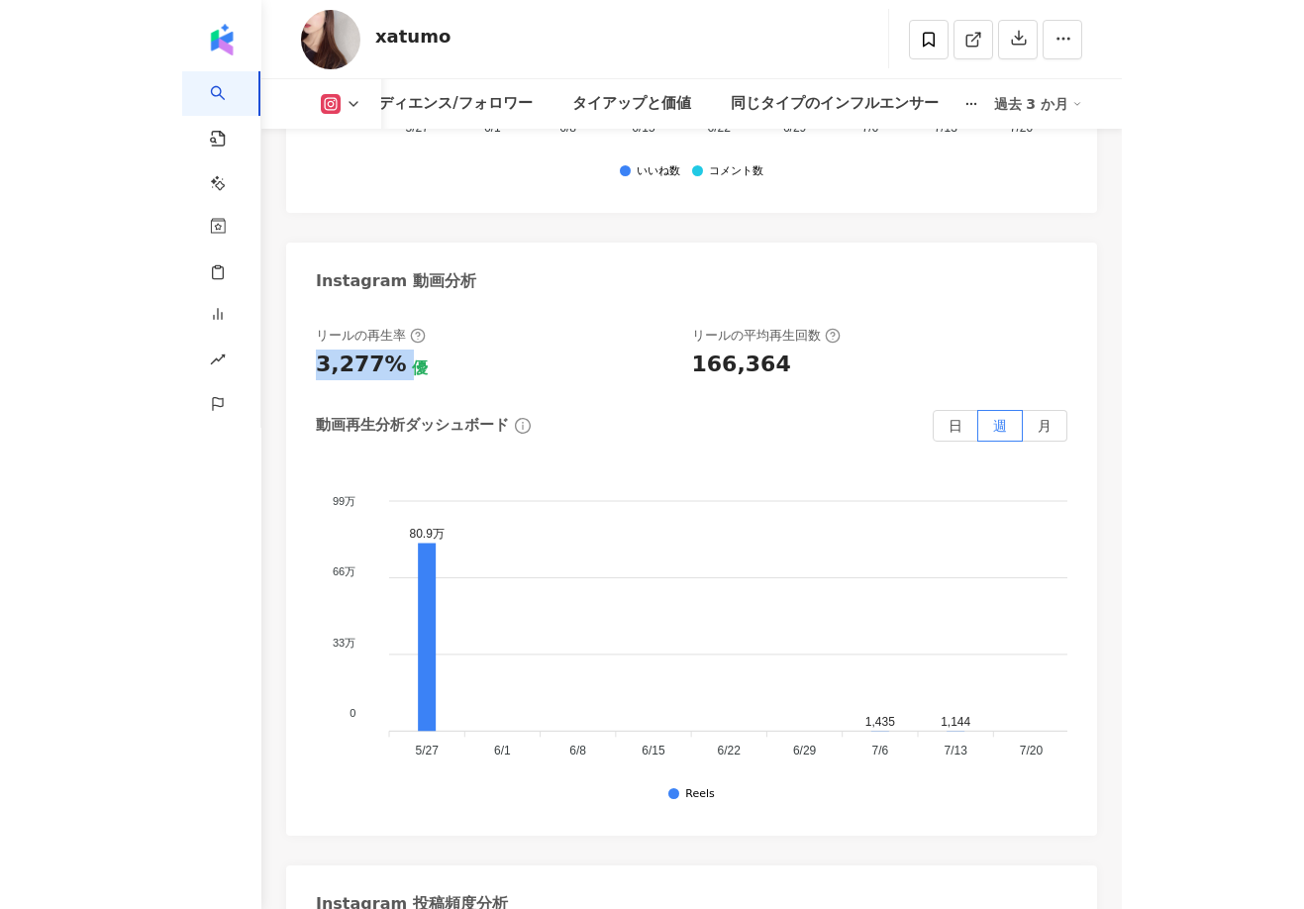
scroll to position [6548, 0]
